Goal: Task Accomplishment & Management: Manage account settings

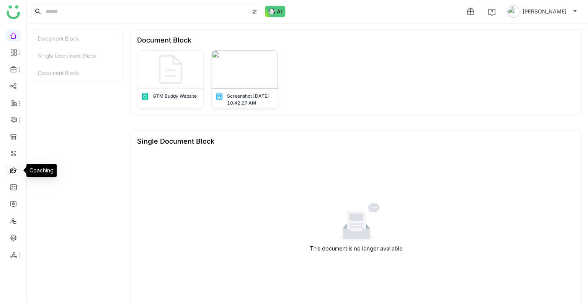
click at [16, 169] on link at bounding box center [13, 170] width 7 height 7
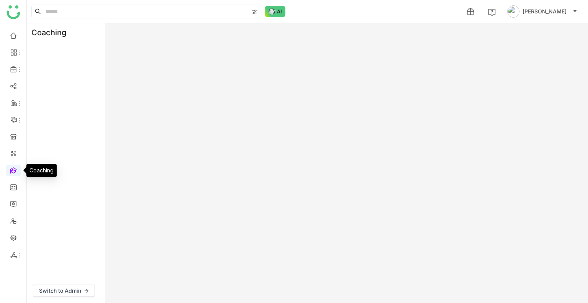
click at [16, 169] on link at bounding box center [13, 170] width 7 height 7
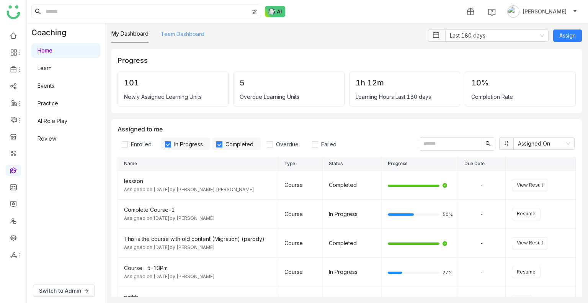
click at [169, 37] on link "Team Dashboard" at bounding box center [183, 34] width 44 height 7
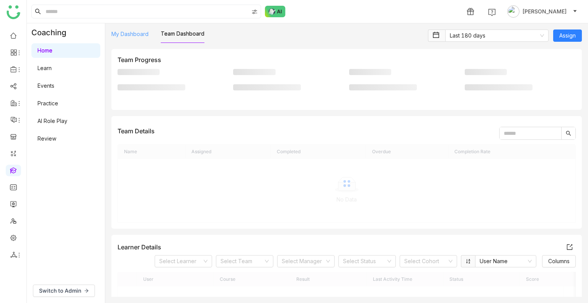
click at [129, 33] on link "My Dashboard" at bounding box center [129, 34] width 37 height 7
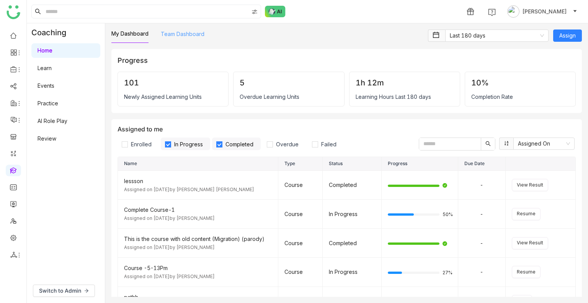
click at [172, 37] on link "Team Dashboard" at bounding box center [183, 34] width 44 height 7
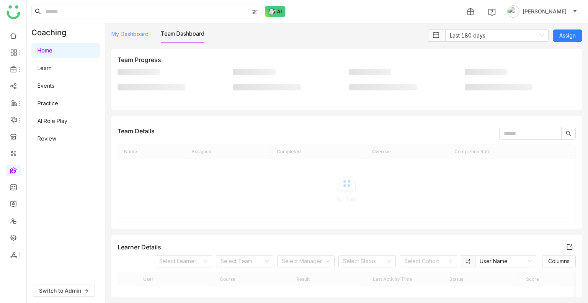
click at [141, 31] on link "My Dashboard" at bounding box center [129, 34] width 37 height 7
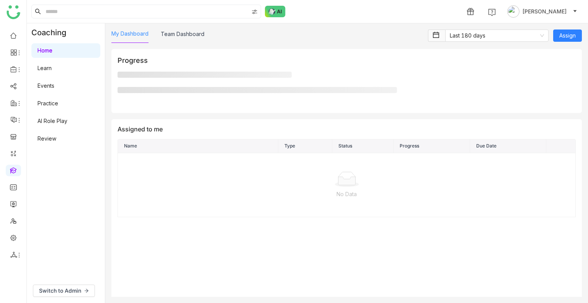
click at [141, 31] on link "My Dashboard" at bounding box center [129, 33] width 37 height 7
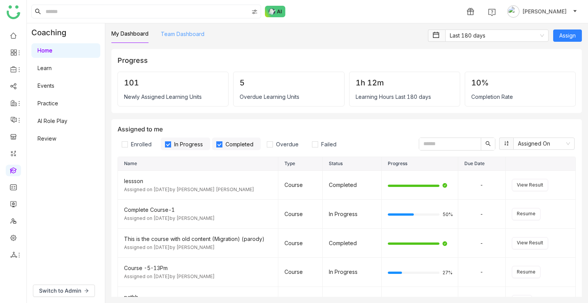
click at [169, 33] on link "Team Dashboard" at bounding box center [183, 34] width 44 height 7
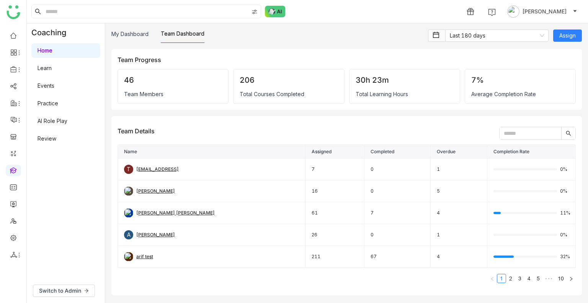
click at [48, 141] on link "Review" at bounding box center [47, 138] width 19 height 7
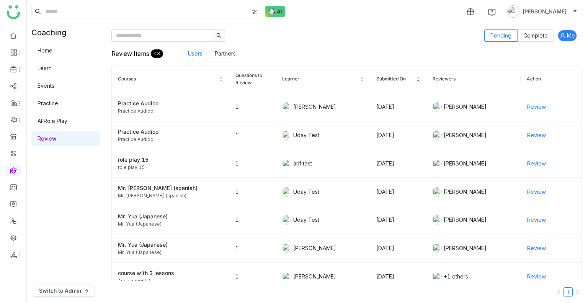
click at [39, 52] on link "Home" at bounding box center [45, 50] width 15 height 7
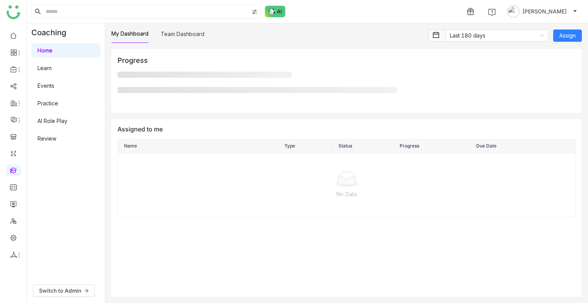
click at [39, 52] on link "Home" at bounding box center [45, 50] width 15 height 7
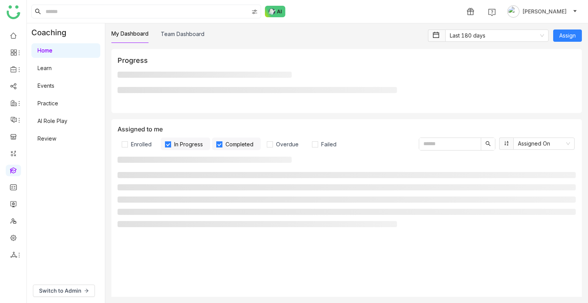
click at [39, 52] on link "Home" at bounding box center [45, 50] width 15 height 7
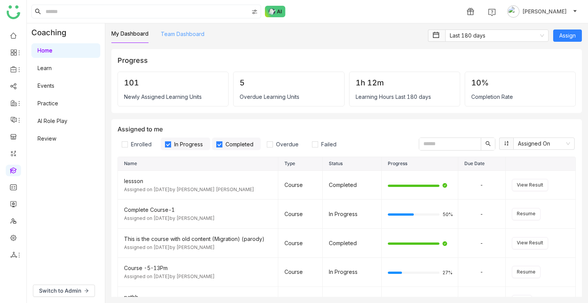
click at [183, 37] on link "Team Dashboard" at bounding box center [183, 34] width 44 height 7
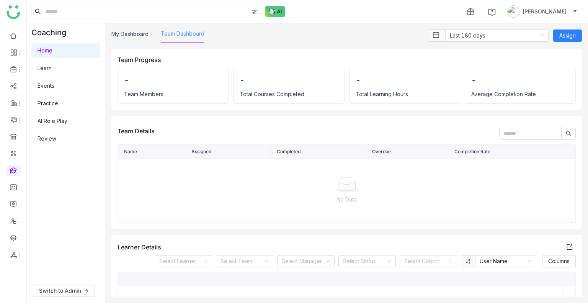
click at [183, 37] on link "Team Dashboard" at bounding box center [183, 33] width 44 height 7
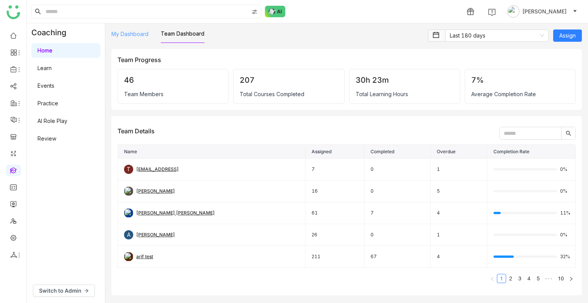
click at [133, 33] on link "My Dashboard" at bounding box center [129, 34] width 37 height 7
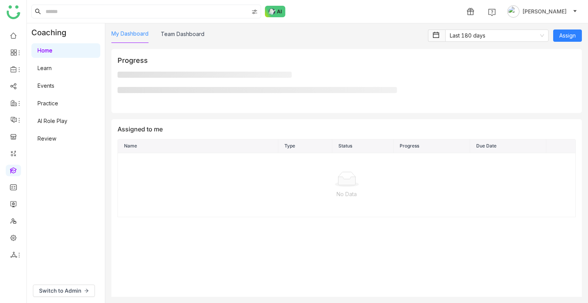
click at [133, 33] on link "My Dashboard" at bounding box center [129, 33] width 37 height 7
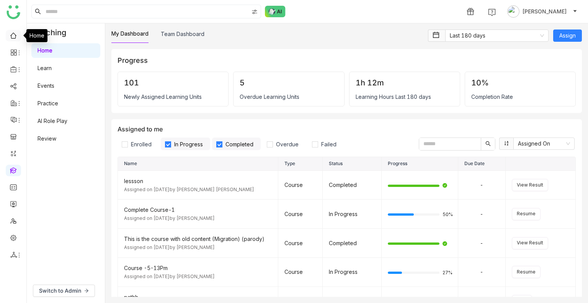
click at [13, 32] on link at bounding box center [13, 35] width 7 height 7
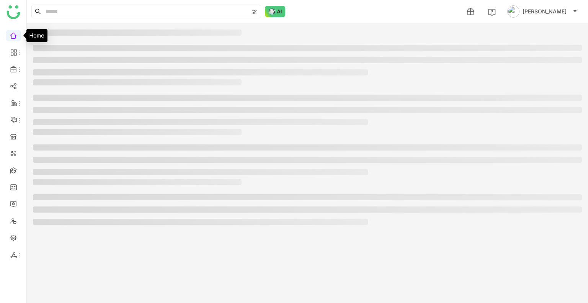
click at [13, 32] on link at bounding box center [13, 35] width 7 height 7
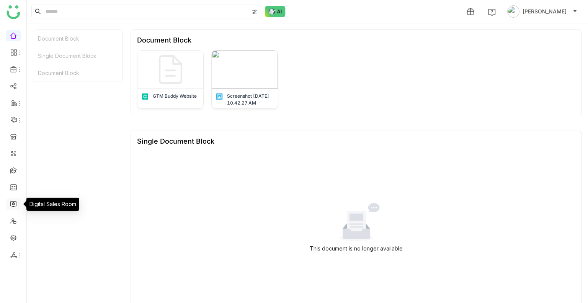
click at [13, 206] on link at bounding box center [13, 203] width 7 height 7
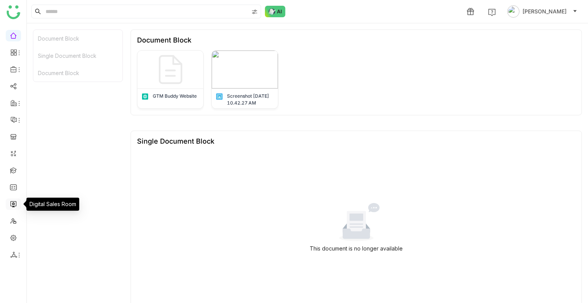
click at [13, 206] on link at bounding box center [13, 203] width 7 height 7
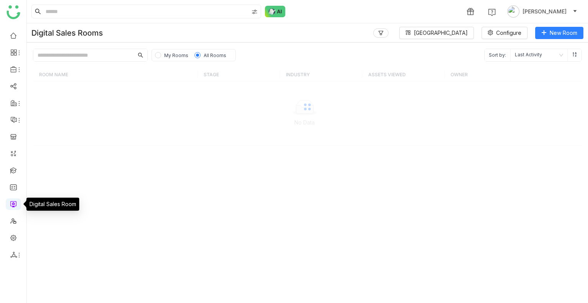
click at [13, 206] on link at bounding box center [13, 203] width 7 height 7
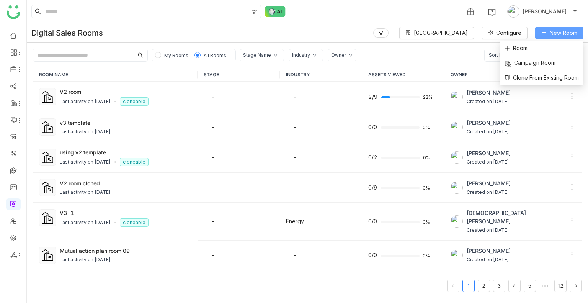
click at [553, 30] on span "New Room" at bounding box center [564, 33] width 28 height 8
click at [529, 47] on li "Room" at bounding box center [541, 48] width 83 height 15
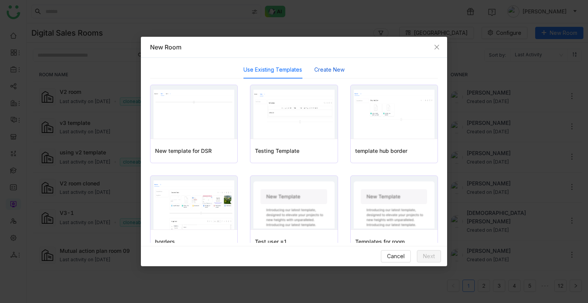
click at [324, 68] on button "Create New" at bounding box center [329, 69] width 30 height 8
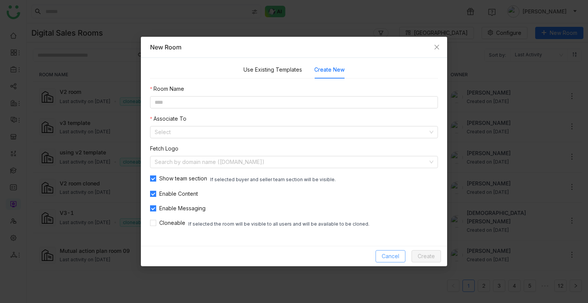
click at [377, 259] on button "Cancel" at bounding box center [391, 256] width 30 height 12
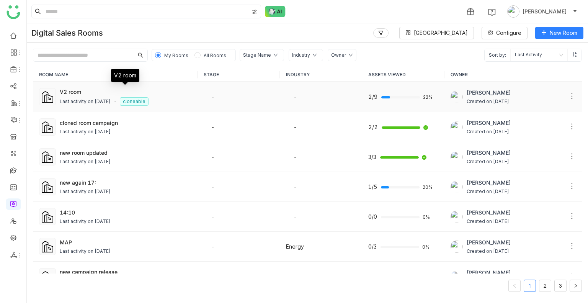
drag, startPoint x: 103, startPoint y: 90, endPoint x: 118, endPoint y: 111, distance: 26.7
click at [118, 111] on td "V2 room Last activity on Sep 17, 2025 cloneable" at bounding box center [115, 97] width 165 height 31
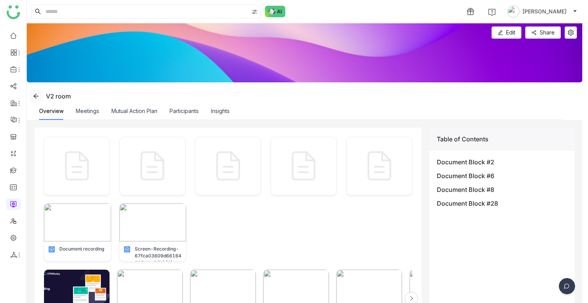
click at [36, 93] on icon at bounding box center [36, 96] width 6 height 6
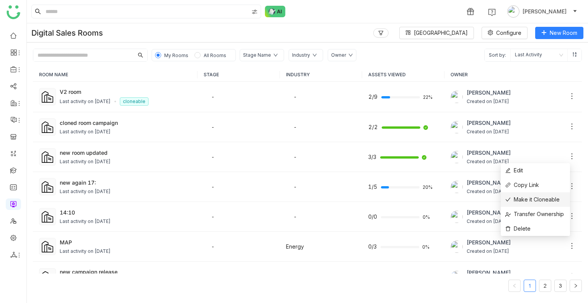
click at [530, 201] on span "Make it Cloneable" at bounding box center [533, 199] width 54 height 8
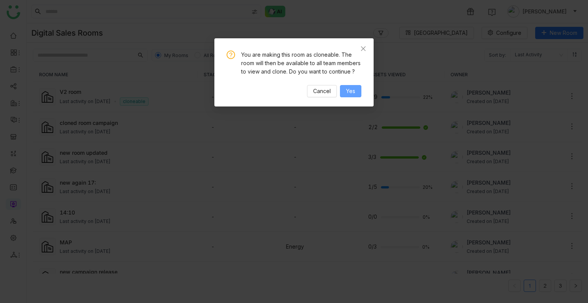
click at [355, 94] on span "Yes" at bounding box center [350, 91] width 9 height 8
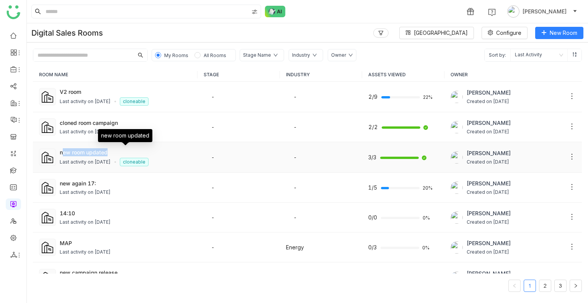
drag, startPoint x: 120, startPoint y: 149, endPoint x: 62, endPoint y: 153, distance: 58.4
click at [62, 153] on div "new room updated" at bounding box center [126, 152] width 132 height 8
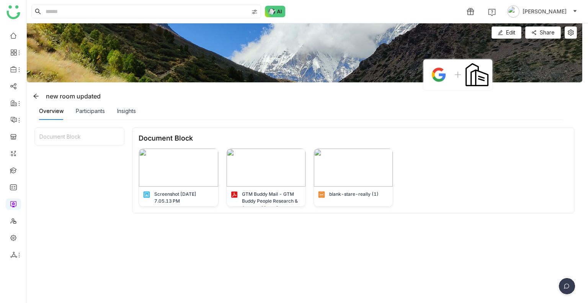
click at [76, 93] on div "new room updated" at bounding box center [65, 96] width 71 height 12
copy div "new room updated"
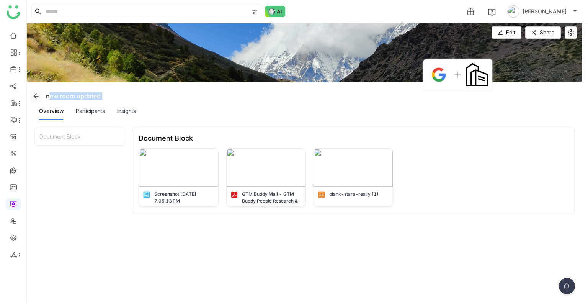
click at [34, 97] on icon at bounding box center [36, 96] width 6 height 6
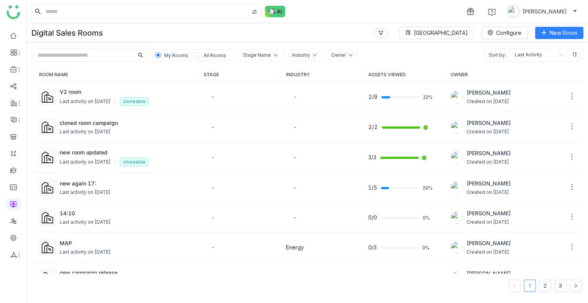
click at [198, 62] on div "ROOM NAME STAGE INDUSTRY ASSETS VIEWED OWNER V2 room Last activity on Sep 17, 2…" at bounding box center [307, 182] width 561 height 241
click at [205, 52] on span "All Rooms" at bounding box center [215, 55] width 29 height 8
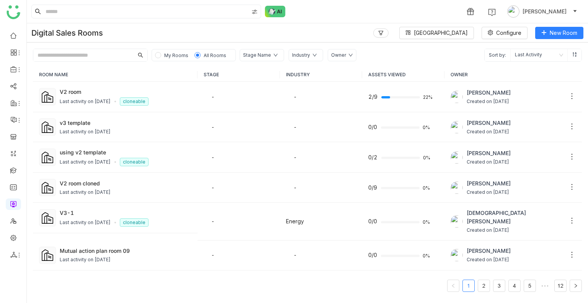
click at [99, 58] on input "text" at bounding box center [83, 55] width 100 height 12
paste input "**********"
type input "**********"
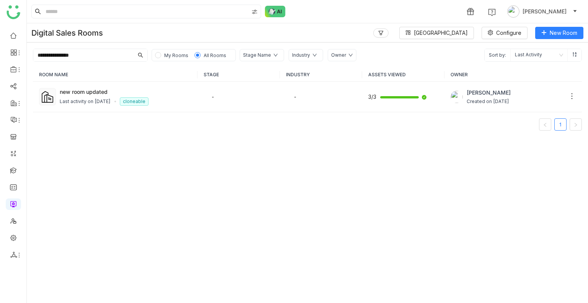
click at [99, 58] on input "**********" at bounding box center [83, 55] width 100 height 12
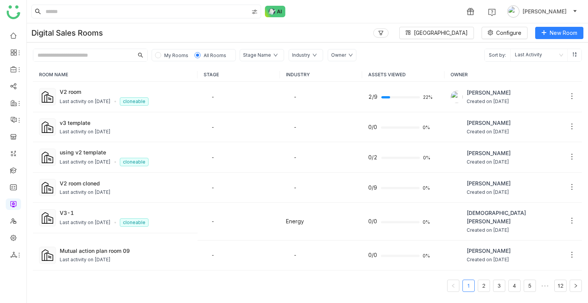
click at [176, 56] on span "My Rooms" at bounding box center [176, 55] width 24 height 6
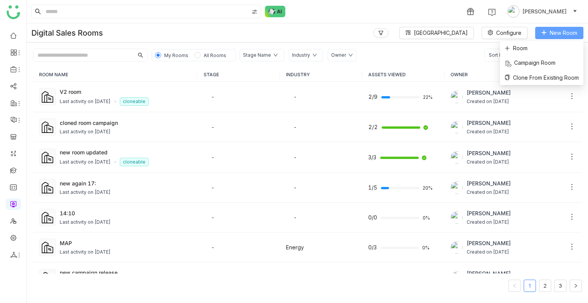
click at [556, 31] on span "New Room" at bounding box center [564, 33] width 28 height 8
click at [503, 53] on li "Room" at bounding box center [541, 48] width 83 height 15
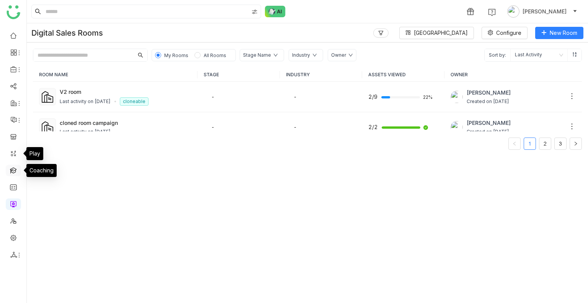
click at [14, 173] on link at bounding box center [13, 170] width 7 height 7
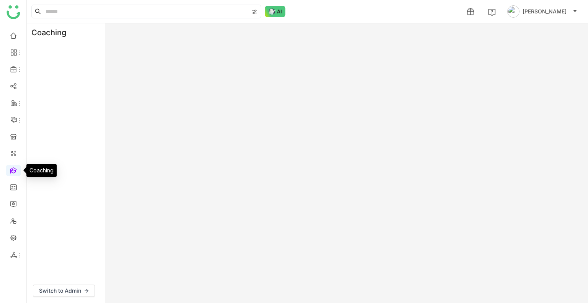
click at [14, 173] on link at bounding box center [13, 170] width 7 height 7
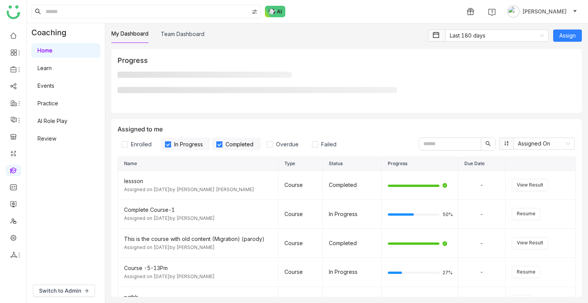
click at [60, 119] on link "AI Role Play" at bounding box center [53, 121] width 30 height 7
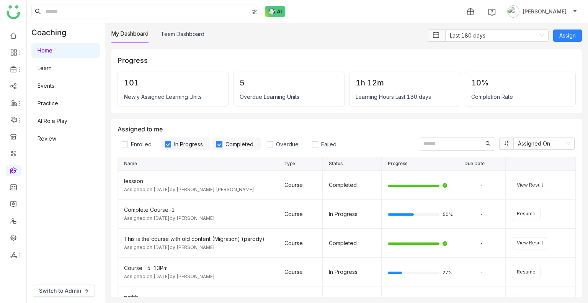
click at [60, 119] on link "AI Role Play" at bounding box center [53, 121] width 30 height 7
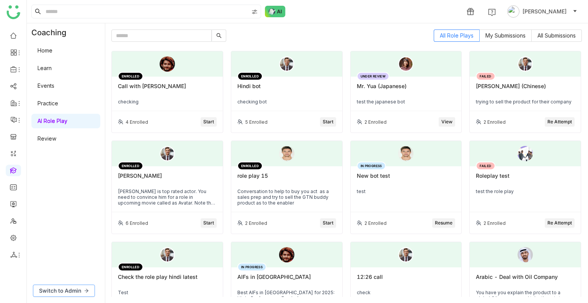
click at [69, 229] on span "Switch to Admin" at bounding box center [60, 290] width 42 height 8
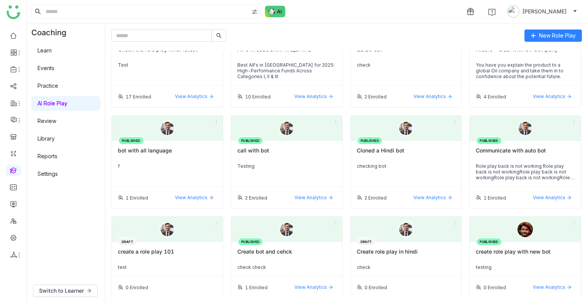
scroll to position [223, 0]
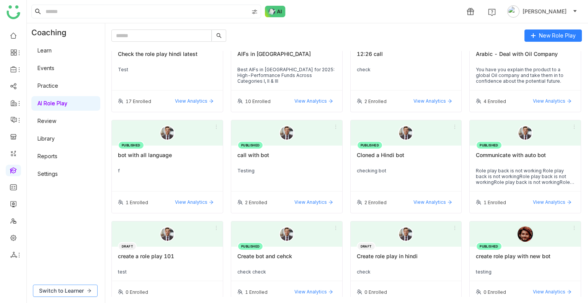
click at [65, 229] on span "Switch to Learner" at bounding box center [61, 290] width 45 height 8
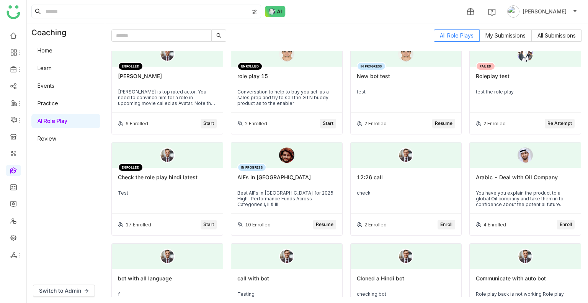
scroll to position [104, 0]
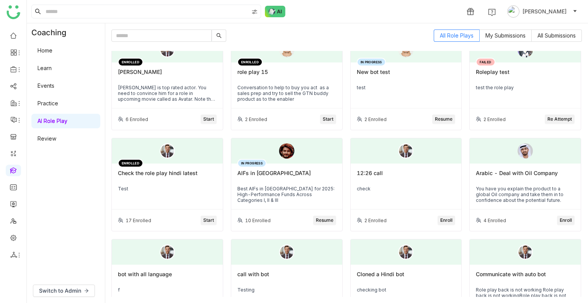
click at [514, 210] on div "4 Enrolled Enroll" at bounding box center [525, 220] width 111 height 21
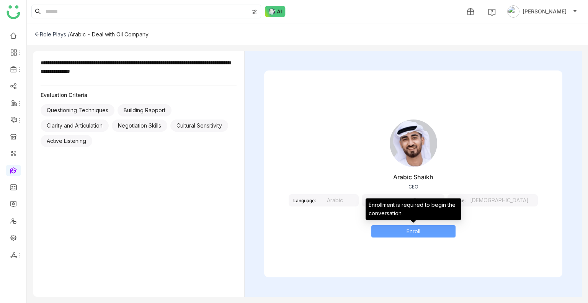
click at [428, 229] on button "Enroll" at bounding box center [414, 231] width 84 height 12
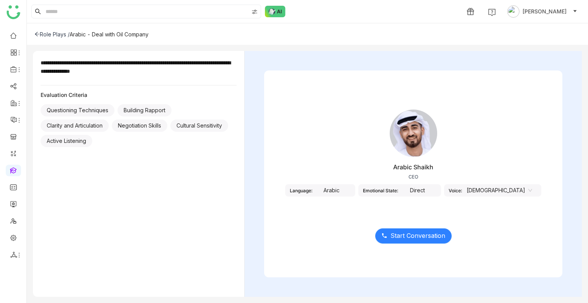
click at [401, 229] on span "Start Conversation" at bounding box center [418, 236] width 55 height 10
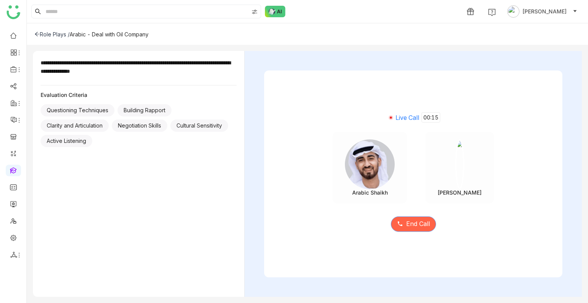
click at [423, 221] on span "End Call" at bounding box center [418, 224] width 24 height 10
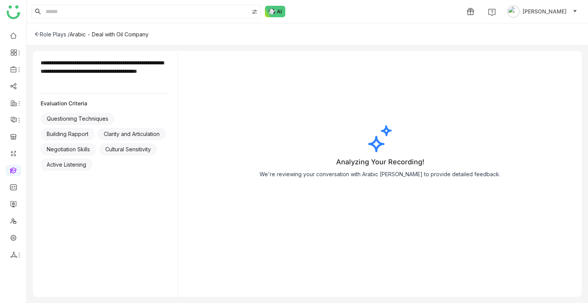
click at [59, 34] on div "Role Plays /" at bounding box center [51, 34] width 35 height 7
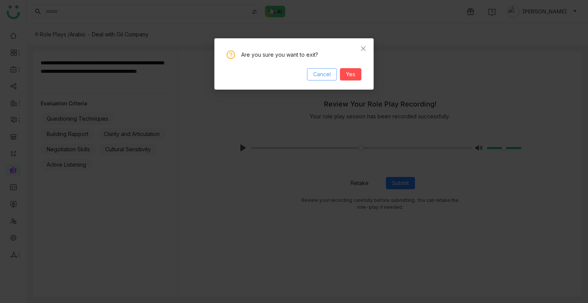
click at [319, 72] on span "Cancel" at bounding box center [322, 74] width 18 height 8
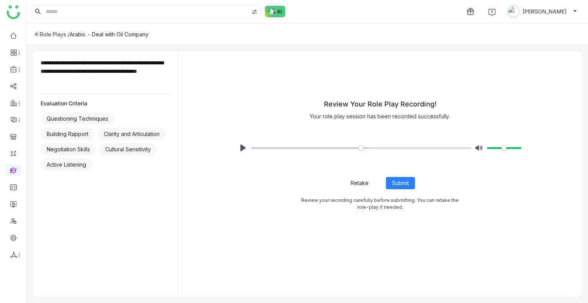
click at [351, 188] on button "Retake" at bounding box center [359, 183] width 29 height 12
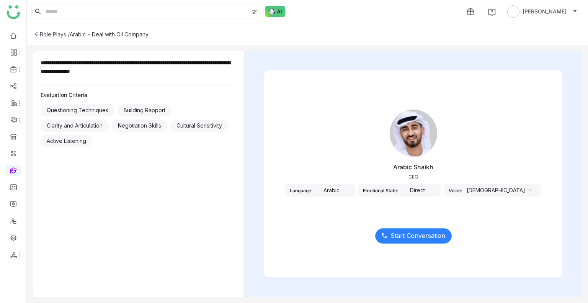
click at [386, 238] on icon at bounding box center [384, 235] width 6 height 6
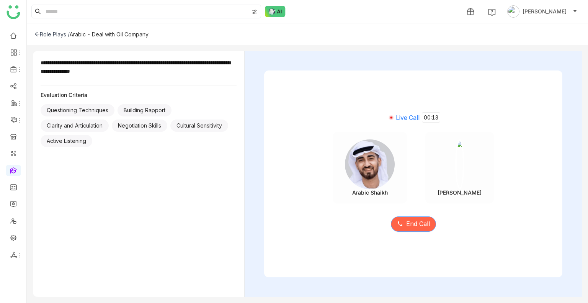
click at [405, 228] on button "End Call" at bounding box center [413, 223] width 45 height 15
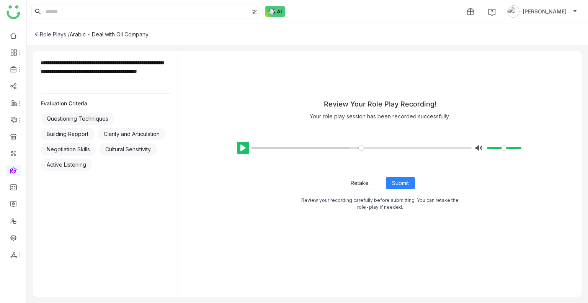
click at [241, 150] on button "Pause Play" at bounding box center [243, 148] width 12 height 12
type input "*****"
click at [38, 37] on div "Role Plays / Arabic - Deal with Oil Company" at bounding box center [307, 33] width 561 height 21
click at [36, 34] on icon at bounding box center [37, 34] width 5 height 4
type input "*****"
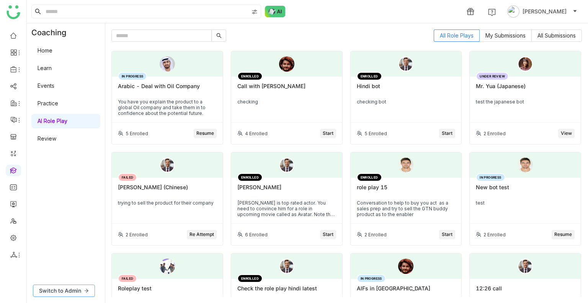
click at [54, 296] on button "Switch to Admin" at bounding box center [64, 291] width 62 height 12
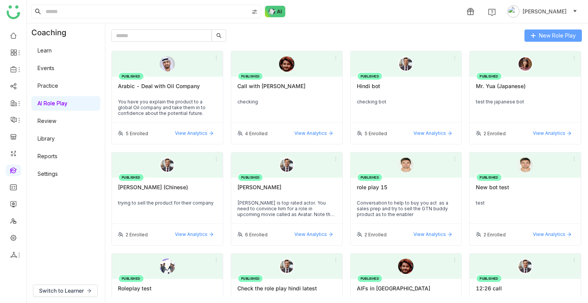
click at [536, 38] on icon at bounding box center [533, 35] width 5 height 5
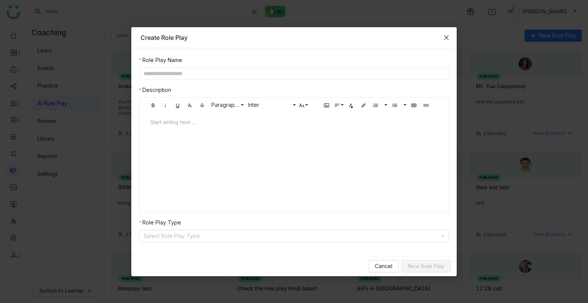
click at [443, 35] on span "Close" at bounding box center [446, 37] width 21 height 21
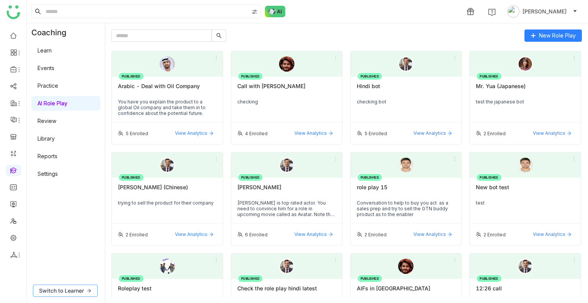
click at [66, 290] on span "Switch to Learner" at bounding box center [61, 290] width 45 height 8
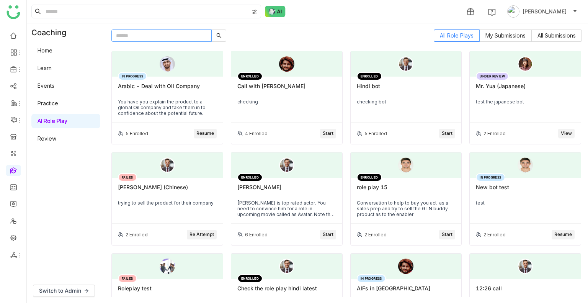
click at [141, 33] on input "text" at bounding box center [161, 35] width 100 height 12
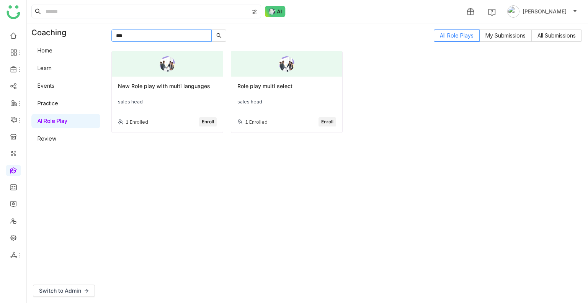
type input "***"
click at [177, 72] on div at bounding box center [167, 63] width 111 height 25
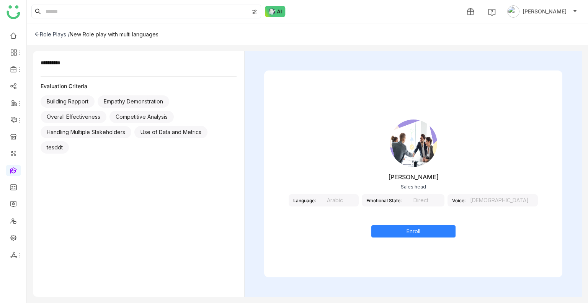
click at [351, 201] on div "Arabic" at bounding box center [335, 200] width 38 height 12
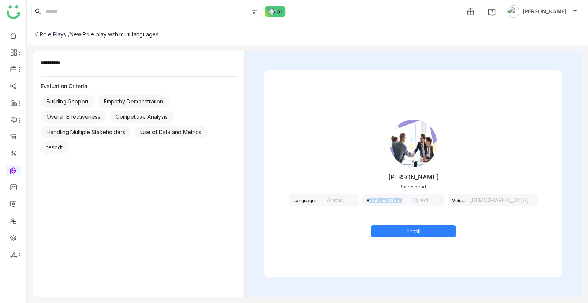
click at [351, 201] on div "Arabic" at bounding box center [335, 200] width 38 height 12
drag, startPoint x: 459, startPoint y: 198, endPoint x: 454, endPoint y: 198, distance: 5.4
click at [445, 198] on div "Emotional State: Direct" at bounding box center [403, 200] width 83 height 12
click at [440, 198] on div "Direct" at bounding box center [421, 200] width 38 height 12
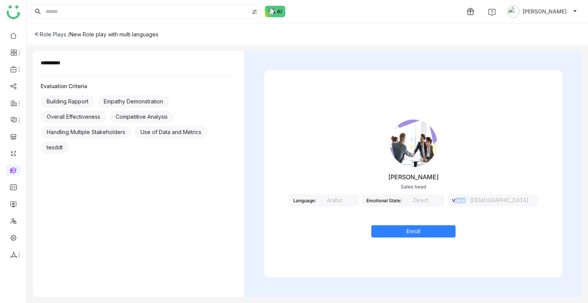
drag, startPoint x: 444, startPoint y: 198, endPoint x: 486, endPoint y: 197, distance: 42.5
click at [486, 197] on div "Language: Arabic Emotional State: Direct Voice: Male" at bounding box center [413, 200] width 249 height 12
click at [486, 197] on div "Male" at bounding box center [500, 200] width 68 height 12
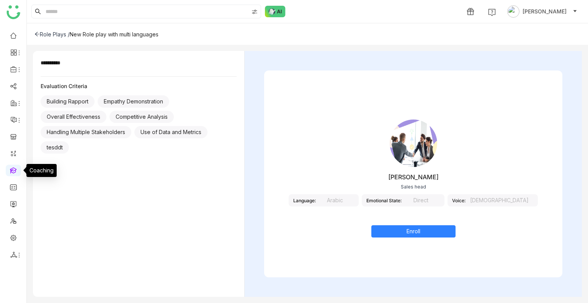
click at [10, 167] on link at bounding box center [13, 170] width 7 height 7
drag, startPoint x: 10, startPoint y: 167, endPoint x: 82, endPoint y: 196, distance: 78.4
click at [10, 167] on link at bounding box center [13, 170] width 7 height 7
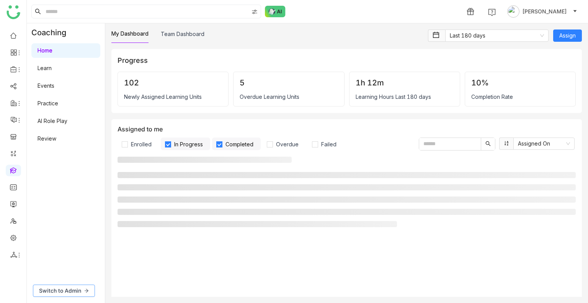
click at [61, 295] on span "Switch to Admin" at bounding box center [60, 290] width 42 height 8
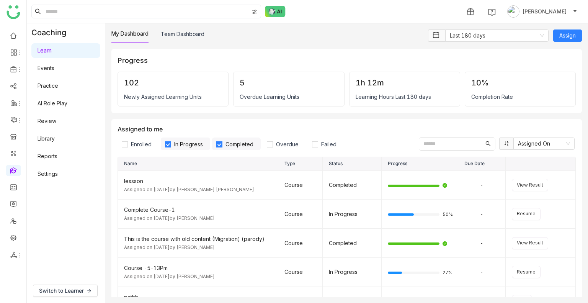
click at [54, 174] on link "Settings" at bounding box center [48, 173] width 20 height 7
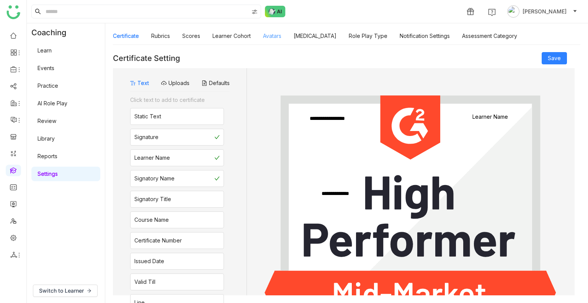
click at [277, 35] on link "Avatars" at bounding box center [272, 36] width 18 height 7
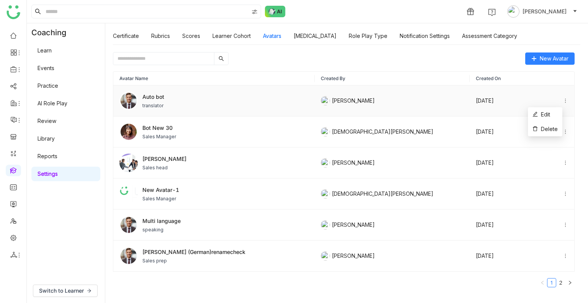
click at [563, 100] on icon at bounding box center [565, 100] width 5 height 5
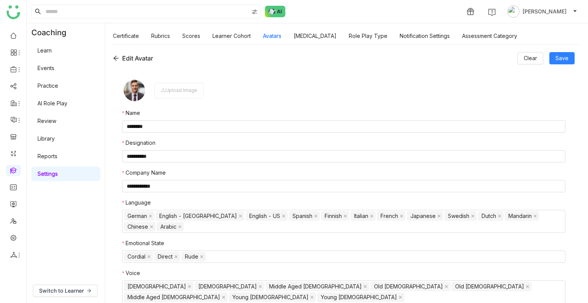
scroll to position [5, 0]
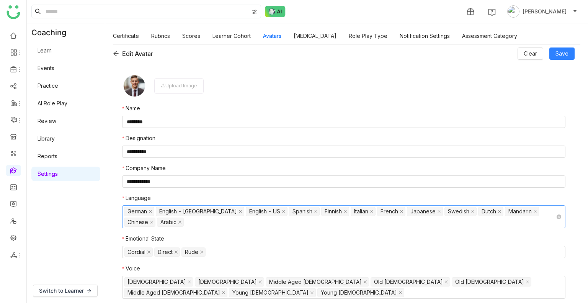
click at [172, 220] on nz-select-top-control "German English - India English - US Spanish Finnish Italian French Japanese Swe…" at bounding box center [344, 216] width 444 height 23
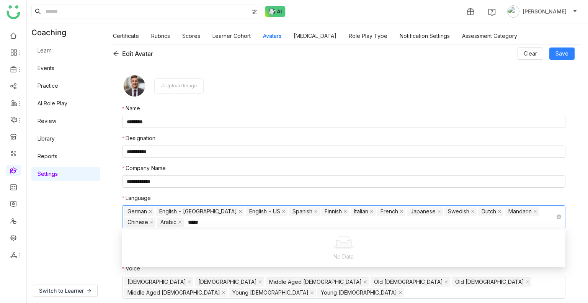
scroll to position [0, 0]
type input "*"
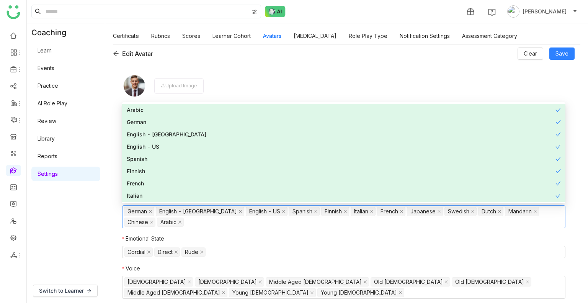
scroll to position [61, 0]
click at [201, 65] on div "**********" at bounding box center [344, 185] width 462 height 243
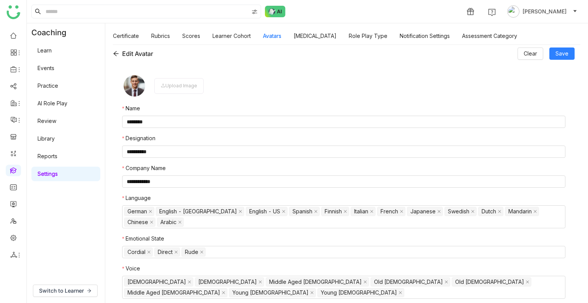
click at [118, 51] on icon at bounding box center [116, 54] width 6 height 6
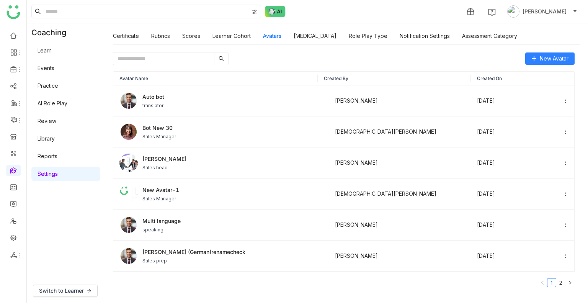
scroll to position [0, 0]
click at [175, 164] on div "Jhon Rickey Sales head" at bounding box center [213, 163] width 189 height 18
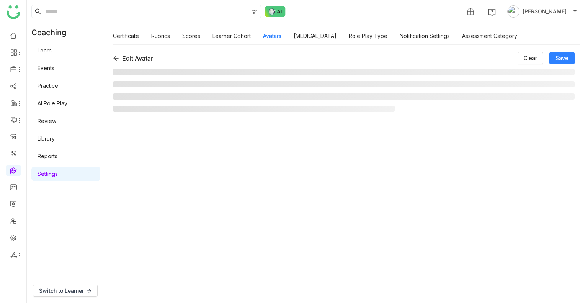
click at [175, 164] on div "Edit Avatar Clear Save" at bounding box center [344, 173] width 462 height 243
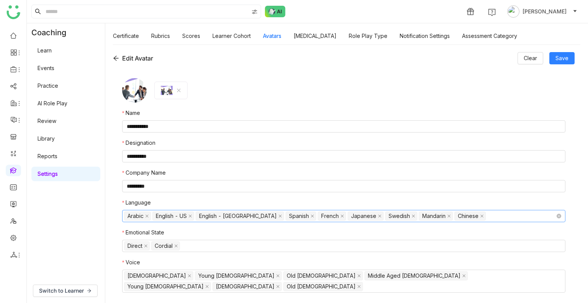
click at [460, 214] on nz-select-top-control "Arabic English - US English - India Spanish French Japanese Swedish Mandarin Ch…" at bounding box center [344, 216] width 444 height 12
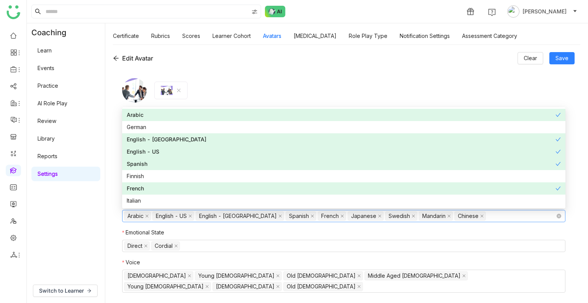
click at [460, 214] on nz-select-top-control "Arabic English - US English - India Spanish French Japanese Swedish Mandarin Ch…" at bounding box center [344, 216] width 444 height 12
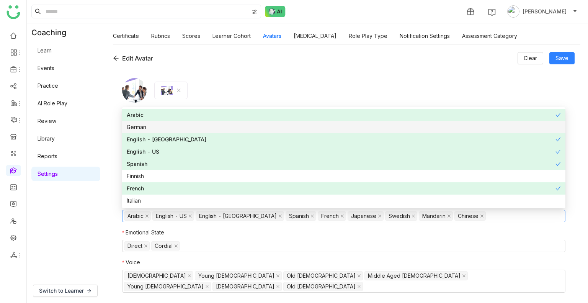
click at [147, 127] on div "German" at bounding box center [344, 127] width 434 height 8
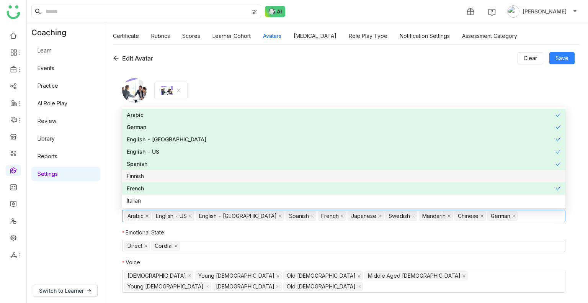
click at [145, 178] on div "Finnish" at bounding box center [344, 176] width 434 height 8
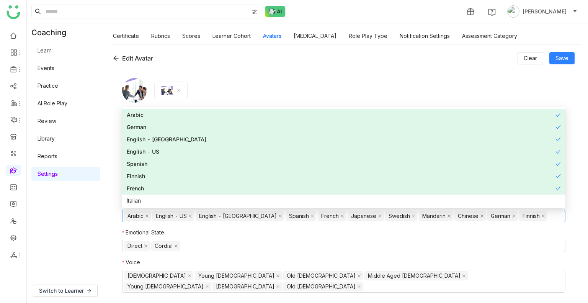
click at [145, 177] on div "Finnish" at bounding box center [341, 176] width 429 height 8
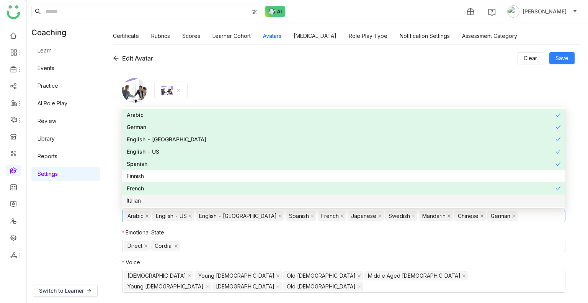
click at [146, 196] on nz-option-item "Italian" at bounding box center [344, 201] width 444 height 12
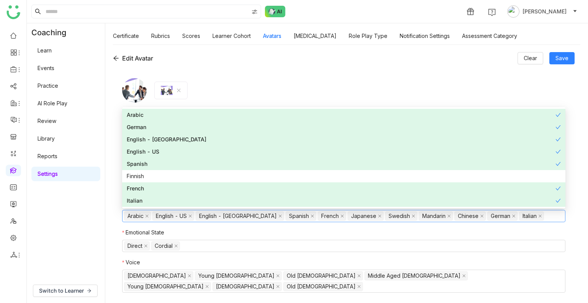
scroll to position [48, 0]
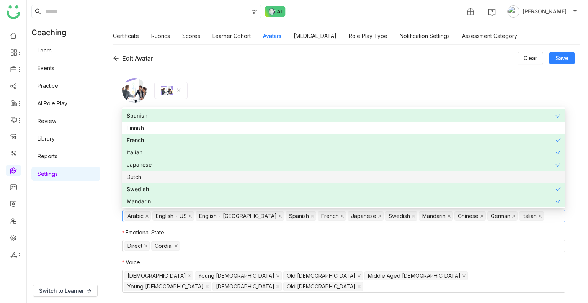
click at [142, 175] on div "Dutch" at bounding box center [344, 177] width 434 height 8
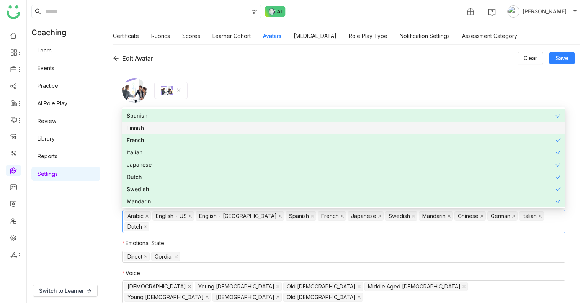
click at [149, 124] on div "Finnish" at bounding box center [344, 128] width 434 height 8
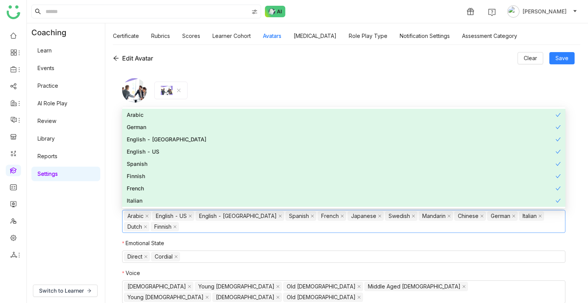
scroll to position [61, 0]
click at [186, 254] on nz-select-top-control "Direct Cordial" at bounding box center [344, 256] width 444 height 12
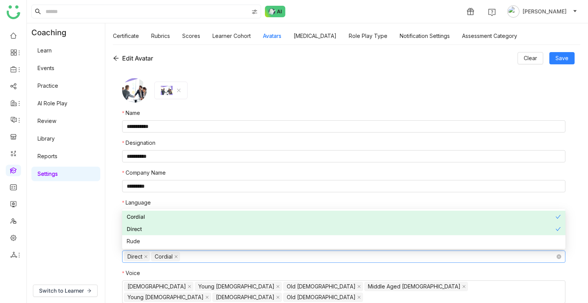
click at [186, 254] on nz-select-top-control "Direct Cordial" at bounding box center [344, 256] width 444 height 12
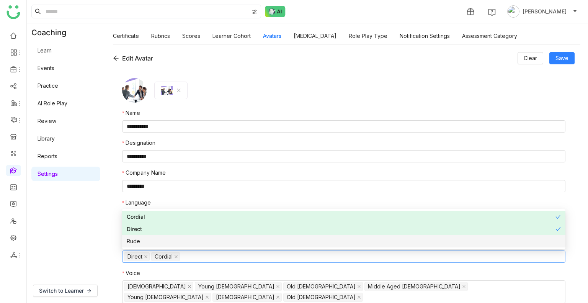
click at [170, 240] on div "Rude" at bounding box center [344, 241] width 434 height 8
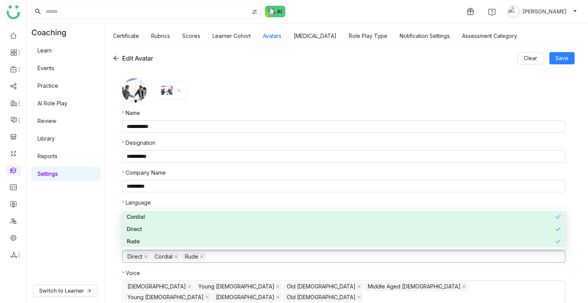
click at [215, 272] on nz-form-label "Voice" at bounding box center [344, 274] width 444 height 11
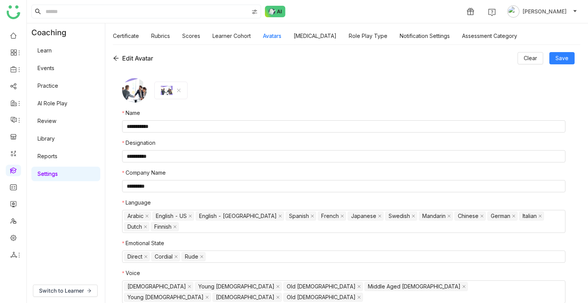
scroll to position [5, 0]
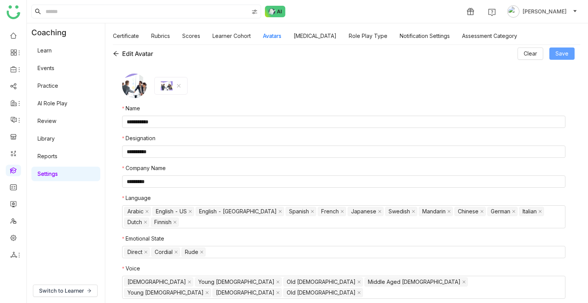
click at [563, 54] on span "Save" at bounding box center [562, 53] width 13 height 8
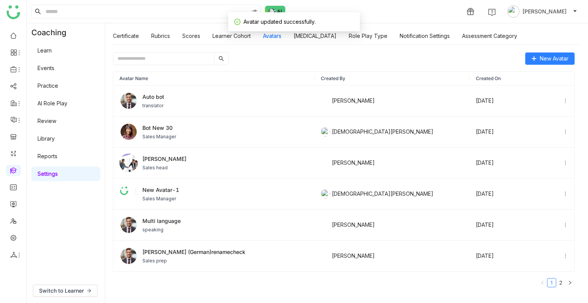
scroll to position [0, 0]
click at [56, 106] on link "AI Role Play" at bounding box center [53, 103] width 30 height 7
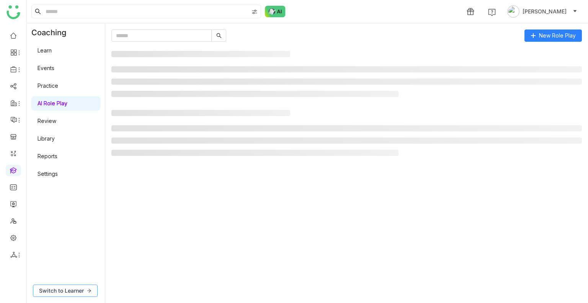
click at [73, 289] on span "Switch to Learner" at bounding box center [61, 290] width 45 height 8
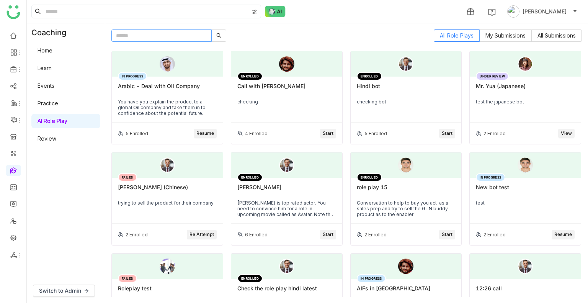
click at [153, 33] on input "text" at bounding box center [161, 35] width 100 height 12
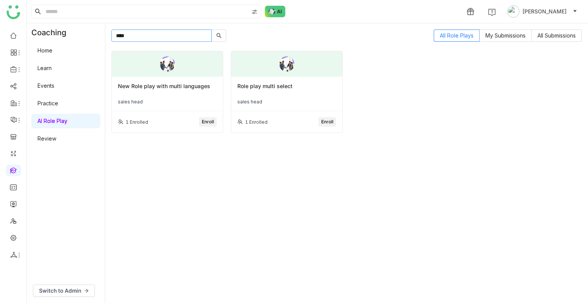
type input "****"
click at [170, 90] on div "New Role play with multi languages" at bounding box center [167, 89] width 99 height 13
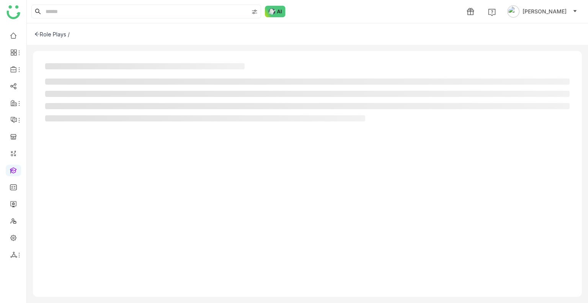
click at [170, 90] on ul at bounding box center [307, 100] width 525 height 43
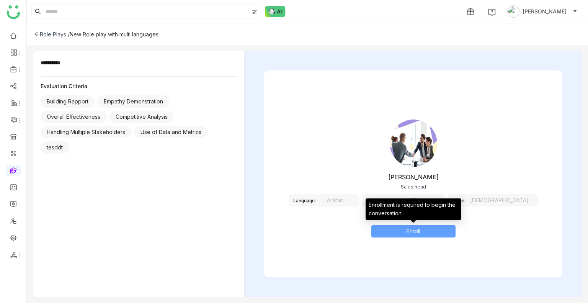
click at [393, 232] on button "Enroll" at bounding box center [414, 231] width 84 height 12
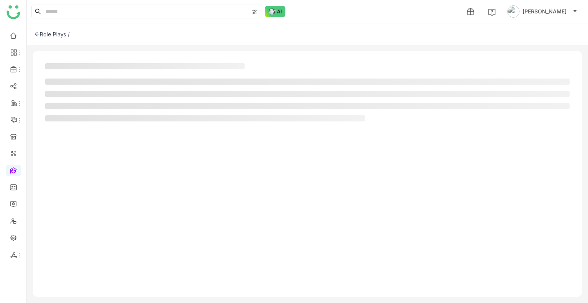
click at [393, 232] on div at bounding box center [307, 174] width 549 height 246
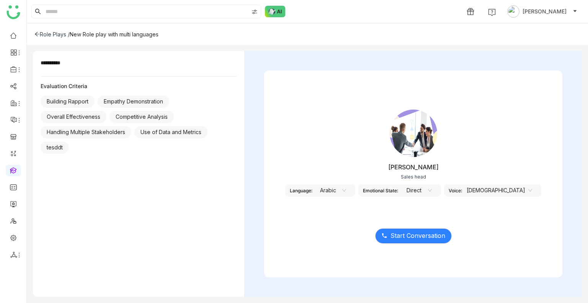
click at [346, 186] on nz-select-item "Arabic" at bounding box center [331, 190] width 29 height 11
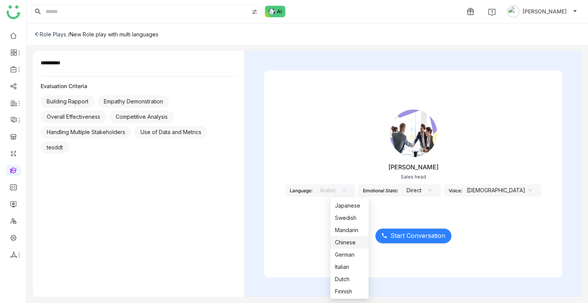
scroll to position [61, 0]
click at [354, 106] on div "Jhon Rickey Sales head Language: Arabic Emotional State: Direct Voice: Male" at bounding box center [413, 157] width 298 height 115
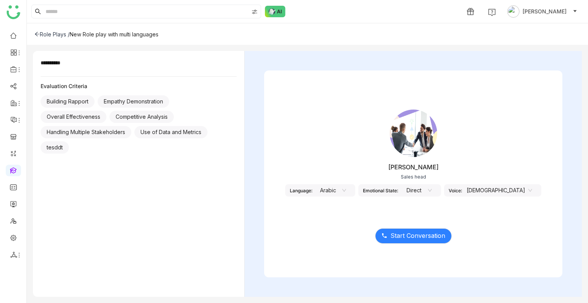
click at [346, 192] on nz-select-item "Arabic" at bounding box center [331, 190] width 29 height 11
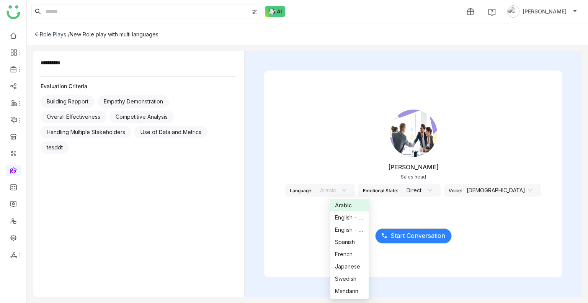
click at [344, 205] on div "Arabic" at bounding box center [349, 205] width 29 height 8
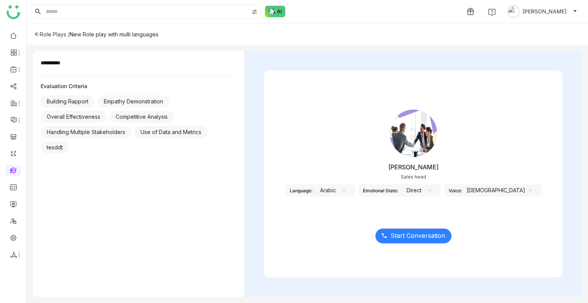
click at [289, 136] on div "Jhon Rickey Sales head Language: Arabic Emotional State: Direct Voice: Male" at bounding box center [413, 157] width 298 height 115
click at [40, 34] on div "Role Plays /" at bounding box center [51, 34] width 35 height 7
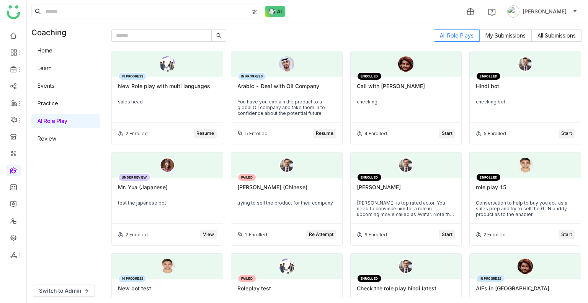
click at [70, 283] on div "Switch to Admin" at bounding box center [66, 290] width 78 height 25
click at [71, 289] on span "Switch to Admin" at bounding box center [60, 290] width 42 height 8
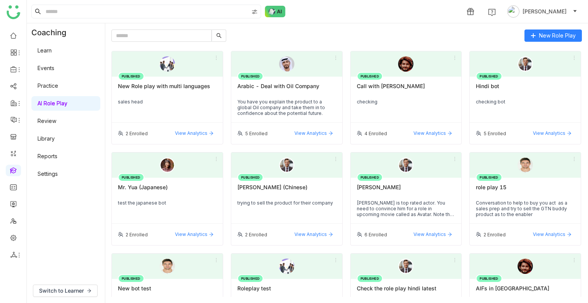
click at [56, 120] on link "Review" at bounding box center [47, 121] width 19 height 7
click at [155, 84] on div "New Role play with multi languages" at bounding box center [167, 89] width 99 height 13
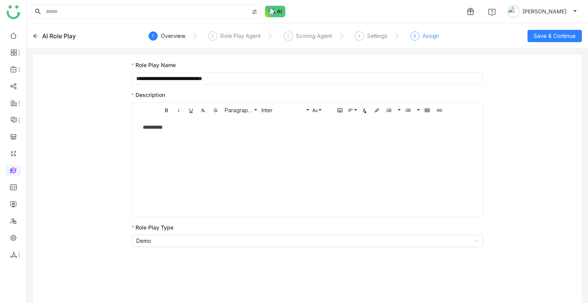
click at [429, 36] on div "Assign" at bounding box center [431, 35] width 16 height 9
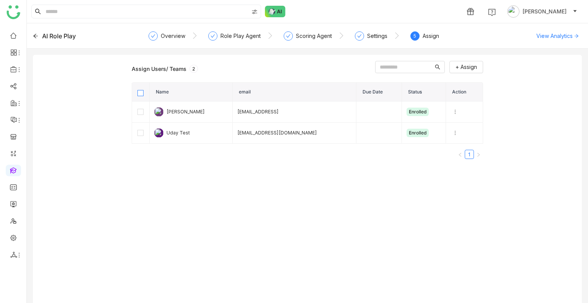
click at [143, 89] on label at bounding box center [140, 92] width 6 height 6
click at [344, 68] on span "Unenroll" at bounding box center [354, 67] width 21 height 8
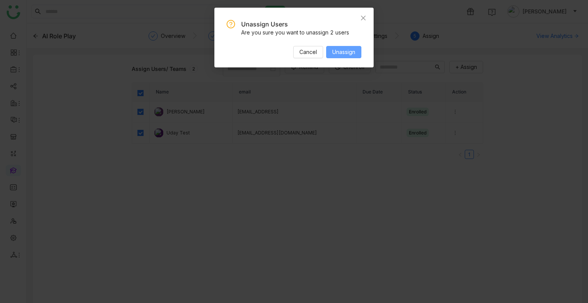
click at [337, 53] on span "Unassign" at bounding box center [343, 52] width 23 height 8
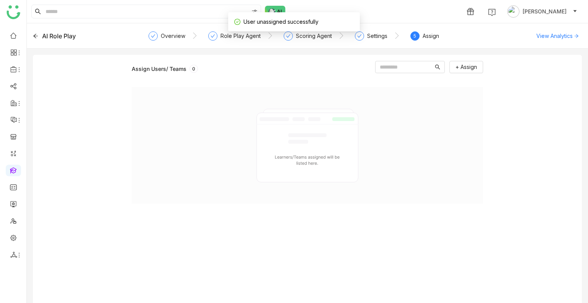
click at [179, 144] on div at bounding box center [308, 145] width 352 height 117
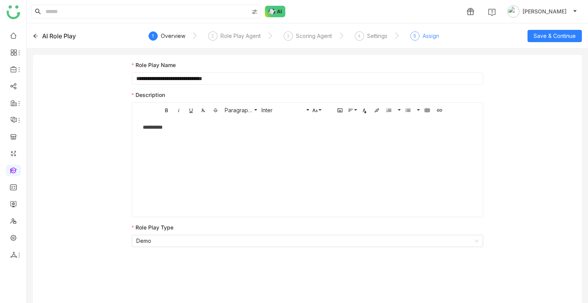
click at [423, 33] on div "Assign" at bounding box center [431, 35] width 16 height 9
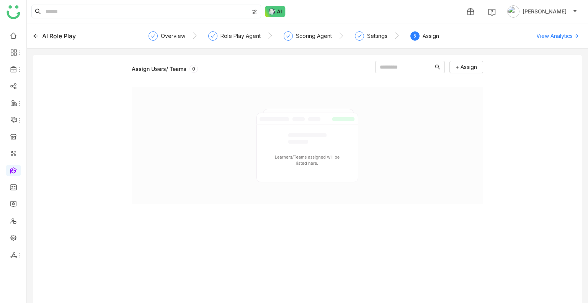
click at [32, 34] on div "AI Role Play Overview Role Play Agent Scoring Agent Settings 5 Assign View Anal…" at bounding box center [307, 35] width 561 height 25
click at [36, 35] on icon at bounding box center [35, 35] width 5 height 5
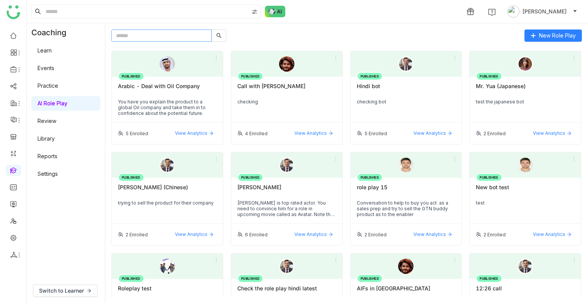
click at [150, 36] on input "text" at bounding box center [161, 35] width 100 height 12
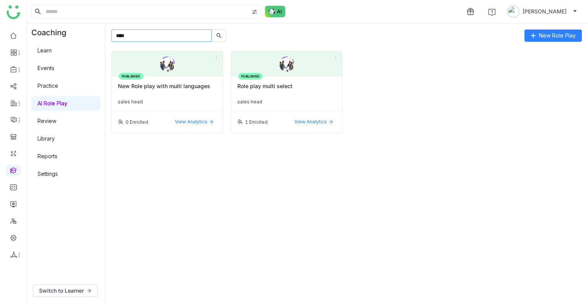
type input "****"
click at [165, 77] on div "PUBLISHED New Role play with multi languages sales head" at bounding box center [167, 94] width 111 height 34
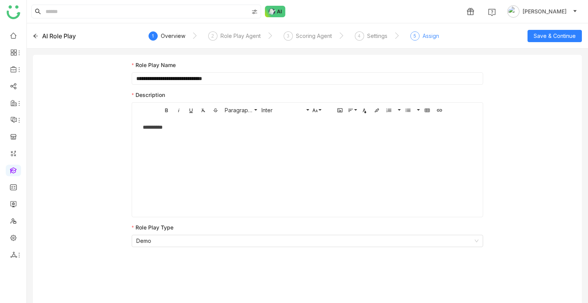
click at [420, 32] on div "5 Assign" at bounding box center [425, 38] width 29 height 14
click at [428, 33] on div "Assign" at bounding box center [431, 35] width 16 height 9
click at [434, 37] on div "Assign" at bounding box center [431, 35] width 16 height 9
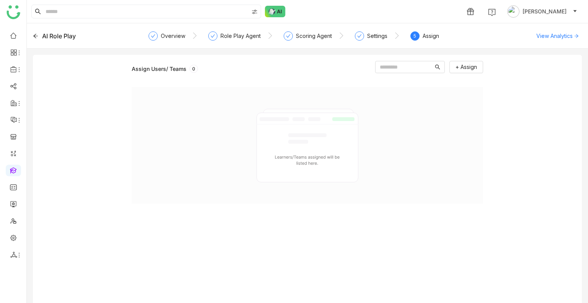
click at [36, 35] on icon at bounding box center [35, 35] width 5 height 5
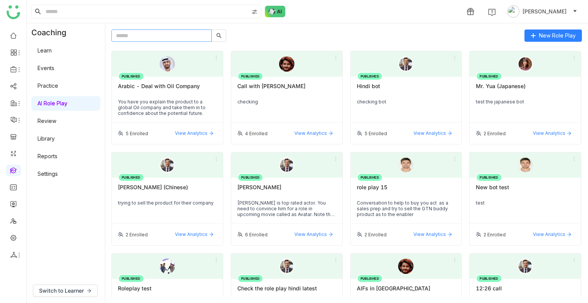
click at [168, 38] on input "text" at bounding box center [161, 35] width 100 height 12
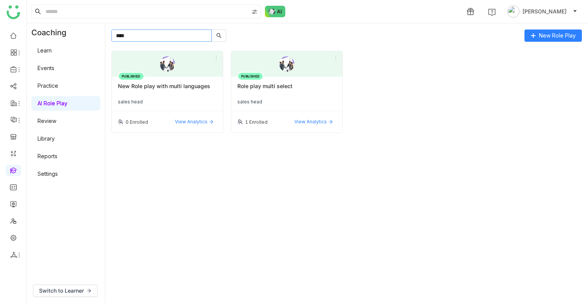
type input "****"
click at [180, 75] on div at bounding box center [167, 63] width 111 height 25
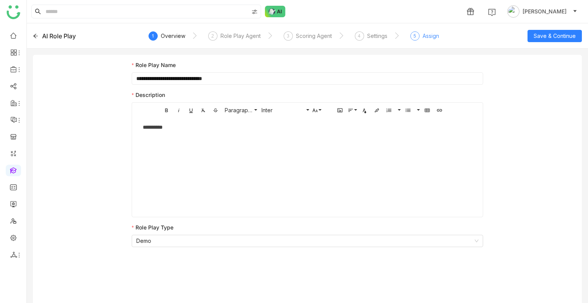
click at [424, 39] on div "Assign" at bounding box center [431, 35] width 16 height 9
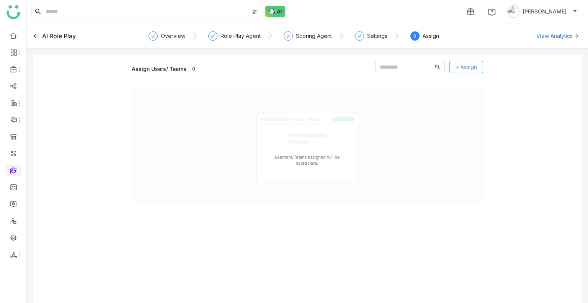
click at [463, 68] on span "+ Assign" at bounding box center [466, 67] width 21 height 8
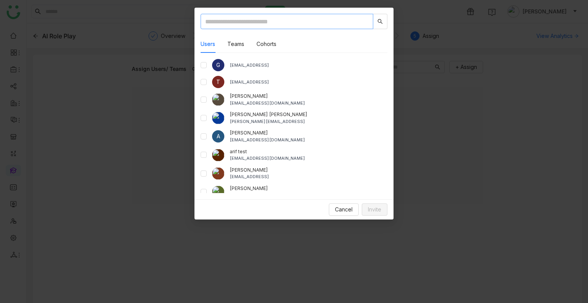
click at [234, 18] on input "text" at bounding box center [287, 21] width 173 height 15
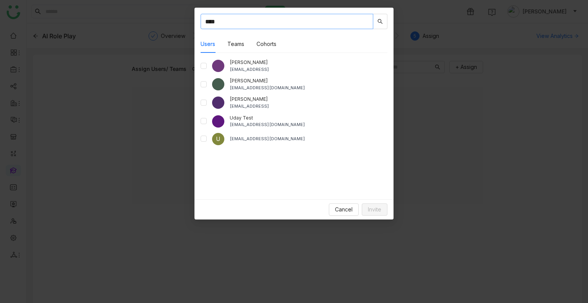
type input "****"
click at [373, 205] on span "Invite" at bounding box center [374, 209] width 13 height 8
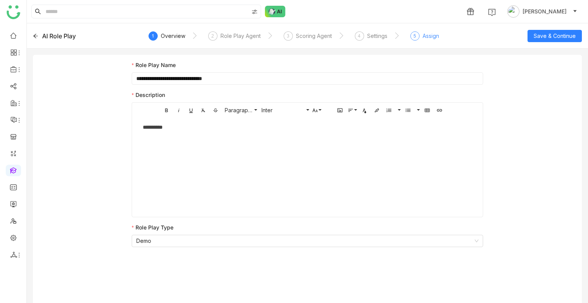
click at [424, 35] on div "Assign" at bounding box center [431, 35] width 16 height 9
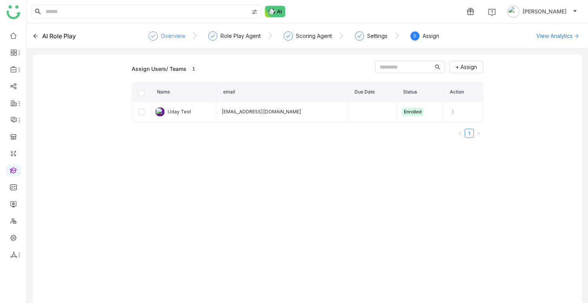
click at [166, 31] on div "Overview" at bounding box center [173, 35] width 25 height 9
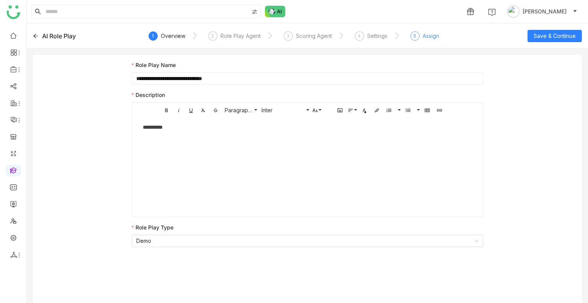
click at [428, 36] on div "Assign" at bounding box center [431, 35] width 16 height 9
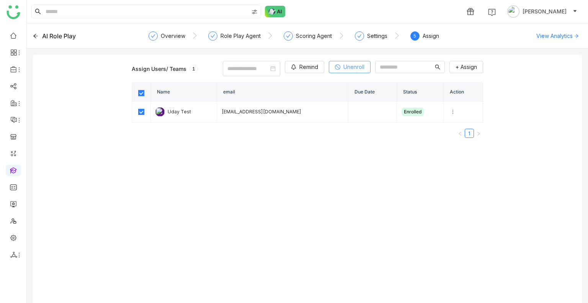
click at [344, 65] on span "Unenroll" at bounding box center [354, 67] width 21 height 8
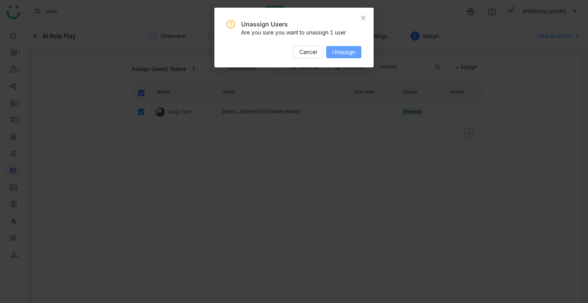
click at [347, 49] on span "Unassign" at bounding box center [343, 52] width 23 height 8
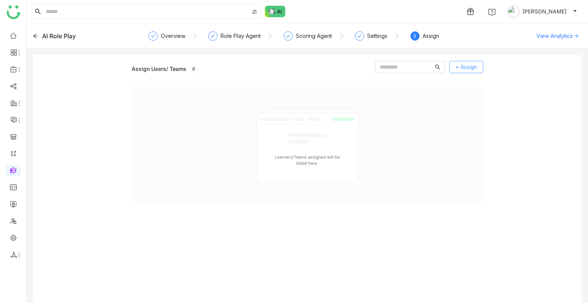
click at [462, 68] on span "+ Assign" at bounding box center [466, 67] width 21 height 8
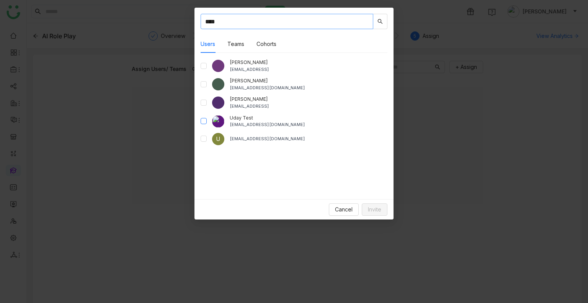
type input "****"
click at [378, 210] on span "Invite" at bounding box center [374, 209] width 13 height 8
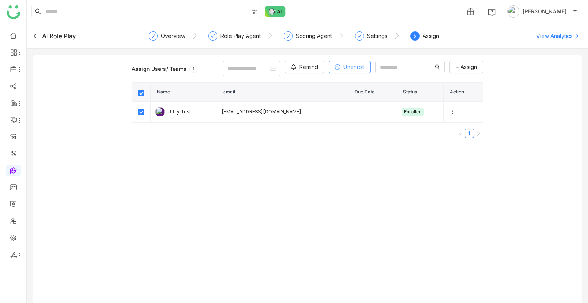
click at [344, 65] on span "Unenroll" at bounding box center [354, 67] width 21 height 8
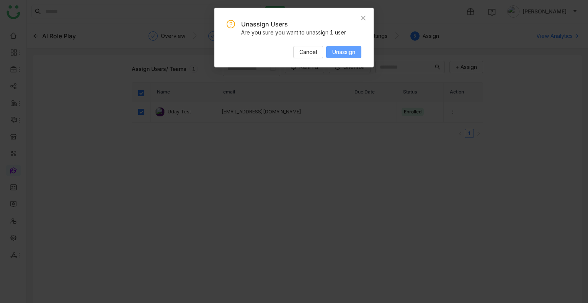
click at [342, 58] on button "Unassign" at bounding box center [343, 52] width 35 height 12
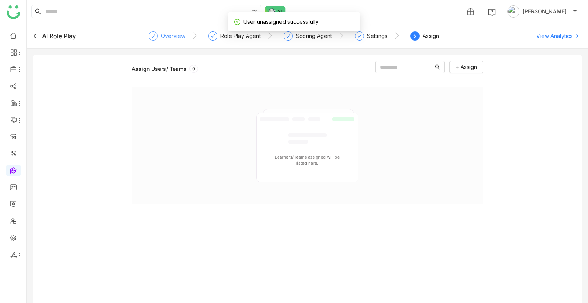
click at [162, 35] on div "Overview" at bounding box center [173, 35] width 25 height 9
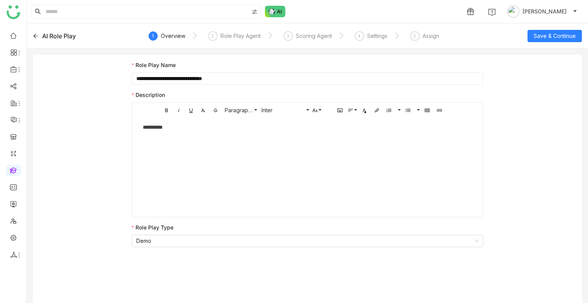
click at [183, 131] on div "**********" at bounding box center [307, 127] width 329 height 8
click at [124, 130] on div "**********" at bounding box center [307, 182] width 549 height 254
click at [231, 39] on div "Role Play Agent" at bounding box center [241, 35] width 40 height 9
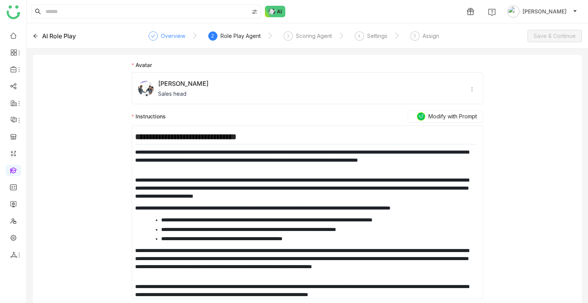
click at [175, 41] on div "Overview" at bounding box center [167, 38] width 37 height 14
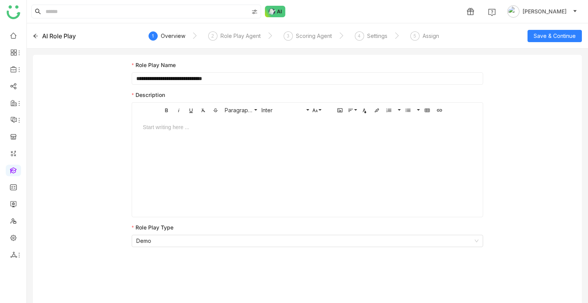
click at [176, 121] on span "Start writing here ..." at bounding box center [307, 124] width 345 height 14
click at [178, 133] on div at bounding box center [307, 134] width 345 height 23
click at [249, 125] on div "**********" at bounding box center [307, 127] width 329 height 8
click at [193, 128] on div "**********" at bounding box center [307, 127] width 329 height 8
drag, startPoint x: 328, startPoint y: 125, endPoint x: 334, endPoint y: 147, distance: 22.5
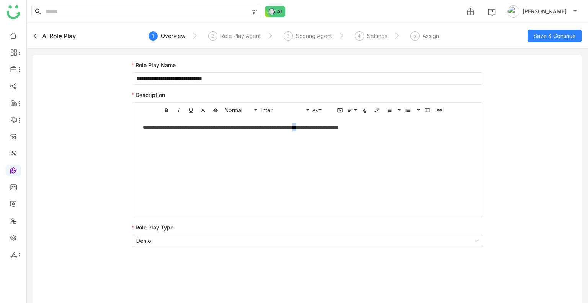
click at [334, 147] on div "**********" at bounding box center [307, 155] width 345 height 77
click at [331, 127] on div "**********" at bounding box center [307, 127] width 329 height 8
click at [540, 34] on span "Save & Continue" at bounding box center [555, 36] width 42 height 8
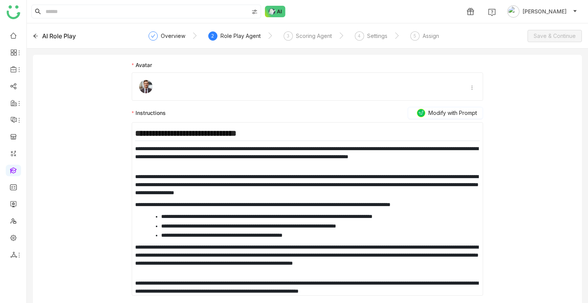
click at [278, 128] on h2 "**********" at bounding box center [307, 134] width 345 height 13
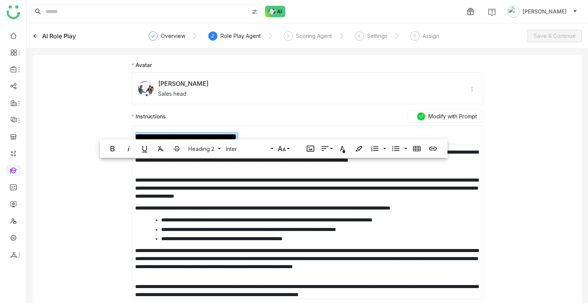
click at [278, 128] on div "**********" at bounding box center [307, 212] width 345 height 173
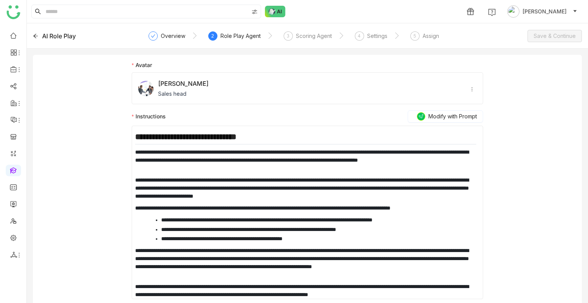
click at [278, 128] on div "**********" at bounding box center [307, 212] width 345 height 173
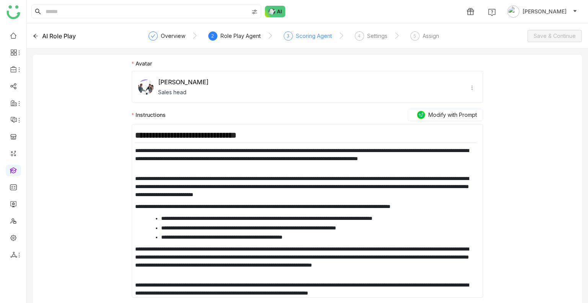
click at [303, 38] on div "Scoring Agent" at bounding box center [314, 35] width 36 height 9
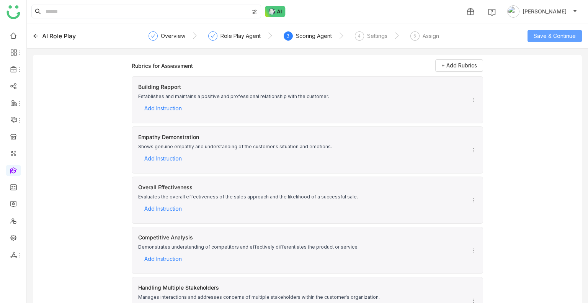
click at [543, 36] on span "Save & Continue" at bounding box center [555, 36] width 42 height 8
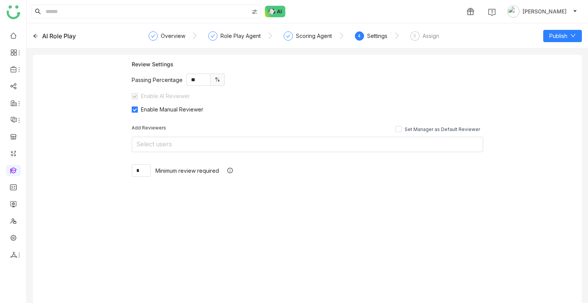
scroll to position [0, 0]
click at [543, 36] on button "Publish" at bounding box center [562, 36] width 39 height 12
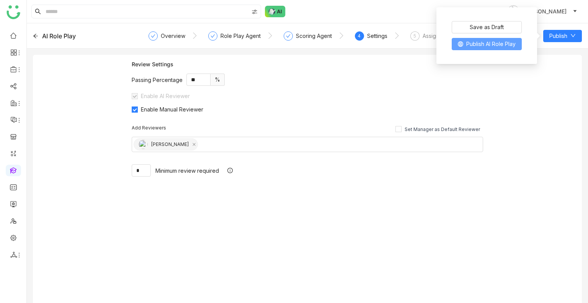
click at [476, 46] on span "Publish AI Role Play" at bounding box center [490, 44] width 49 height 8
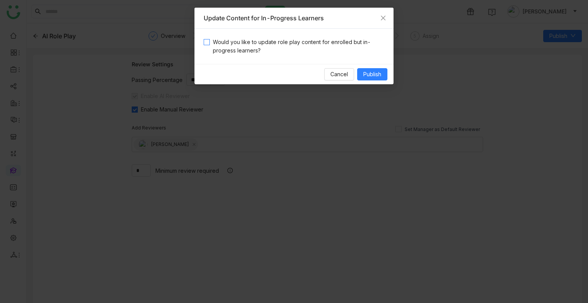
click at [277, 47] on span "Would you like to update role play content for enrolled but in-progress learner…" at bounding box center [297, 46] width 175 height 17
click at [362, 69] on button "Publish" at bounding box center [372, 74] width 30 height 12
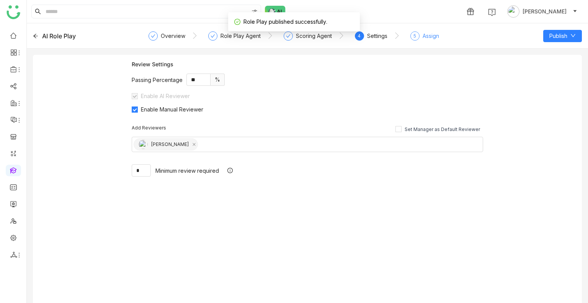
click at [421, 33] on div "5 Assign" at bounding box center [425, 38] width 29 height 14
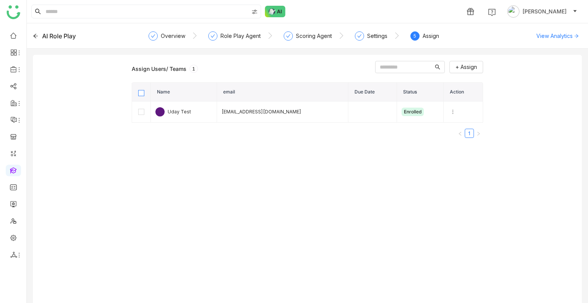
click at [139, 89] on label at bounding box center [141, 92] width 6 height 6
click at [344, 71] on span "Unenroll" at bounding box center [354, 67] width 21 height 8
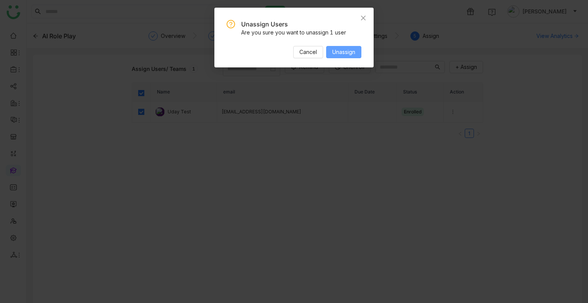
click at [348, 52] on span "Unassign" at bounding box center [343, 52] width 23 height 8
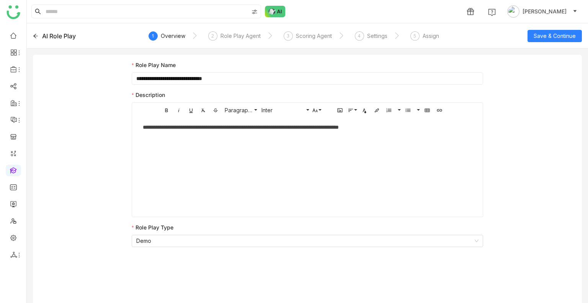
click at [404, 39] on nz-steps "1 Overview 2 Role Play Agent 3 Scoring Agent 4 Settings 5 Assign" at bounding box center [307, 36] width 309 height 18
click at [417, 36] on div "5" at bounding box center [415, 35] width 9 height 9
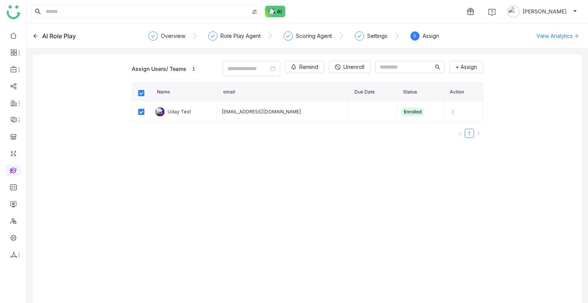
click at [324, 60] on div "Assign Users/ Teams 1 Remind Unenroll + Assign Name email Due Date Status Actio…" at bounding box center [307, 182] width 549 height 254
click at [344, 67] on span "Unenroll" at bounding box center [354, 67] width 21 height 8
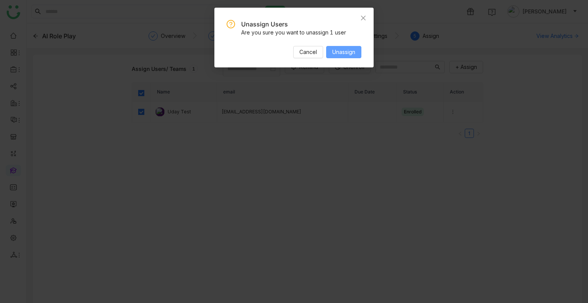
click at [345, 55] on span "Unassign" at bounding box center [343, 52] width 23 height 8
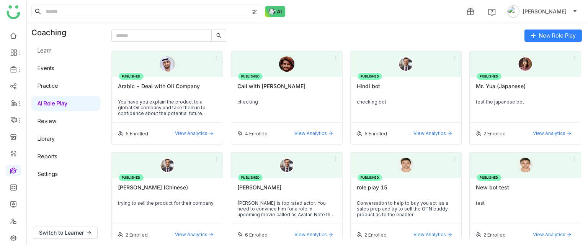
click at [56, 124] on link "Review" at bounding box center [47, 121] width 19 height 7
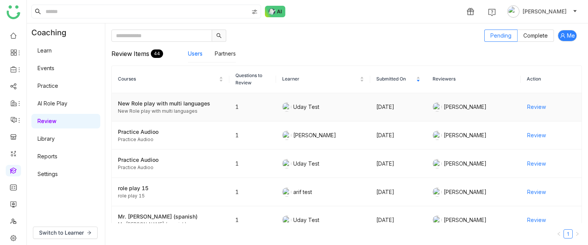
click at [533, 104] on span "Review" at bounding box center [536, 107] width 19 height 8
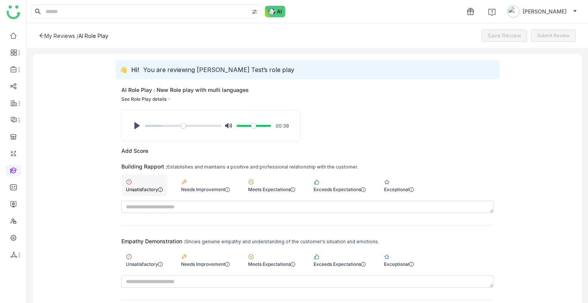
click at [148, 182] on div "Unsatisfactory" at bounding box center [144, 185] width 46 height 22
click at [147, 259] on div "Unsatisfactory" at bounding box center [144, 260] width 46 height 22
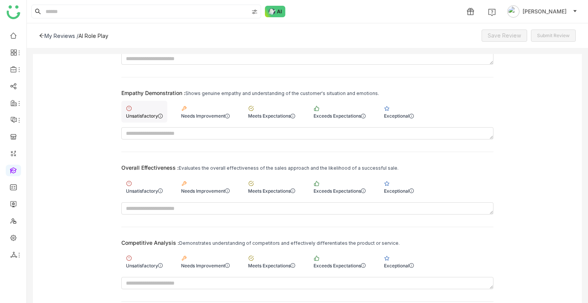
scroll to position [156, 0]
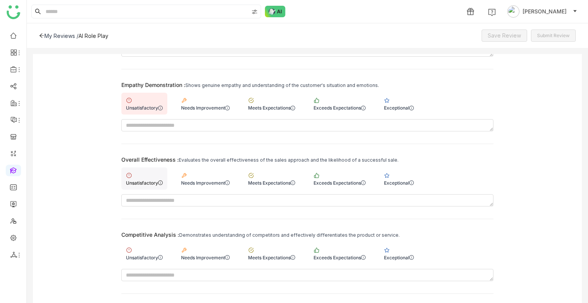
drag, startPoint x: 146, startPoint y: 190, endPoint x: 144, endPoint y: 183, distance: 7.0
click at [144, 183] on div "Overall Effectiveness : Evaluates the overall effectiveness of the sales approa…" at bounding box center [307, 181] width 372 height 50
click at [144, 183] on div "Unsatisfactory" at bounding box center [144, 183] width 37 height 6
click at [193, 234] on div "Demonstrates understanding of competitors and effectively differentiates the pr…" at bounding box center [289, 235] width 221 height 6
click at [202, 251] on div "Needs Improvement" at bounding box center [206, 253] width 58 height 22
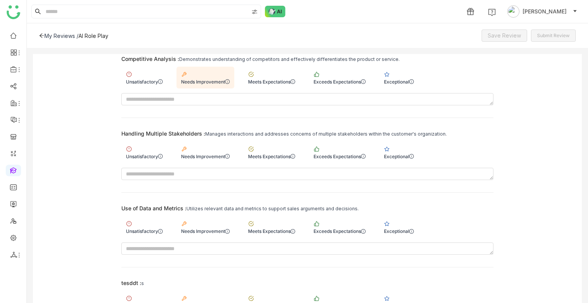
scroll to position [333, 0]
click at [211, 155] on div "Needs Improvement" at bounding box center [205, 155] width 49 height 6
click at [262, 222] on div "Meets Expectations" at bounding box center [272, 226] width 56 height 22
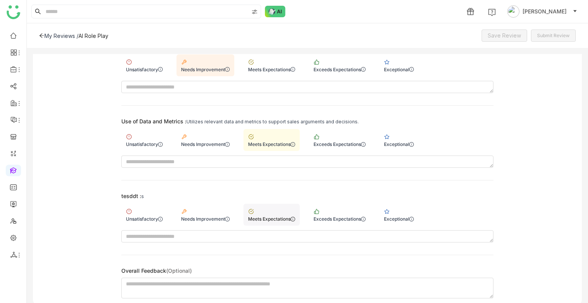
click at [270, 216] on div "Meets Expectations" at bounding box center [271, 219] width 47 height 6
click at [514, 39] on span "Save Review" at bounding box center [504, 35] width 33 height 8
click at [548, 36] on button "Submit Review" at bounding box center [553, 35] width 45 height 12
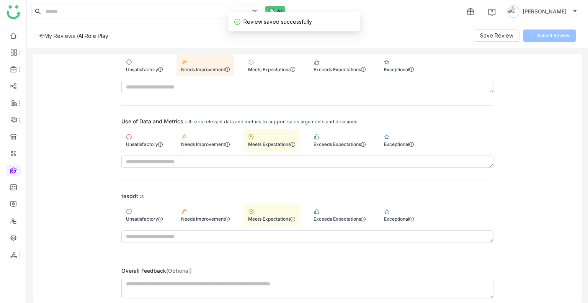
click at [548, 36] on span "Submit Review" at bounding box center [553, 35] width 33 height 7
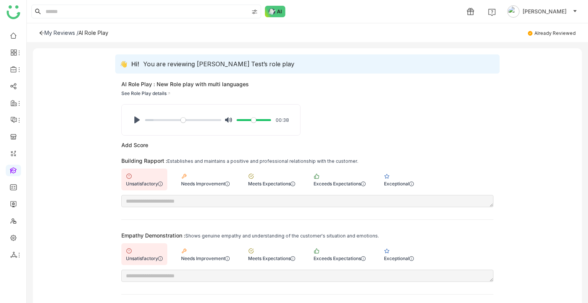
click at [41, 35] on div "My Reviews /" at bounding box center [58, 32] width 39 height 7
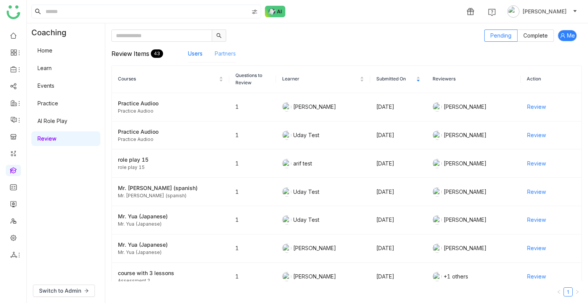
click at [233, 54] on link "Partners" at bounding box center [225, 53] width 21 height 7
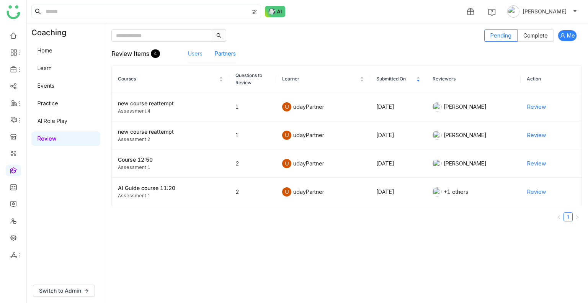
click at [194, 57] on link "Users" at bounding box center [195, 53] width 15 height 7
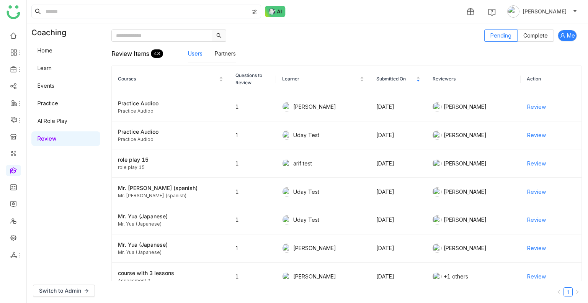
click at [45, 121] on link "AI Role Play" at bounding box center [53, 121] width 30 height 7
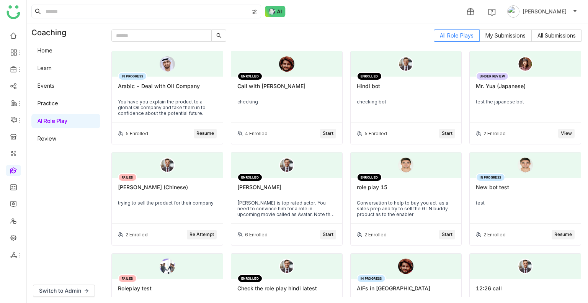
click at [52, 112] on div "Home Learn Events Practice AI Role Play Review" at bounding box center [66, 95] width 78 height 106
click at [47, 100] on link "Practice" at bounding box center [48, 103] width 21 height 7
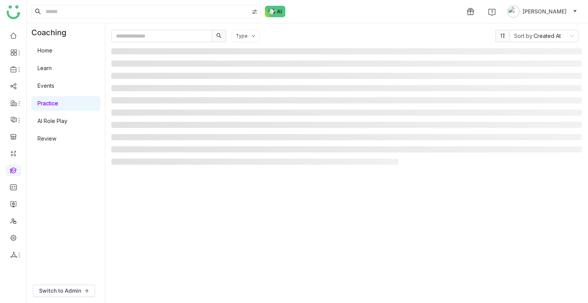
click at [49, 102] on link "Practice" at bounding box center [48, 103] width 21 height 7
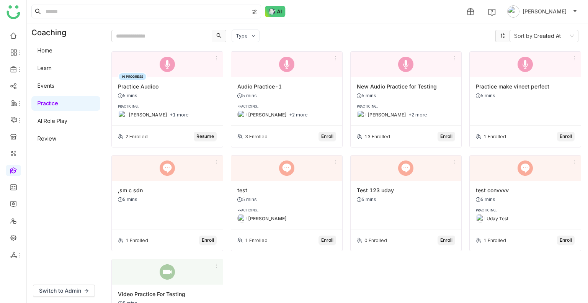
click at [291, 12] on div "1 [PERSON_NAME]" at bounding box center [307, 11] width 561 height 23
